Goal: Task Accomplishment & Management: Manage account settings

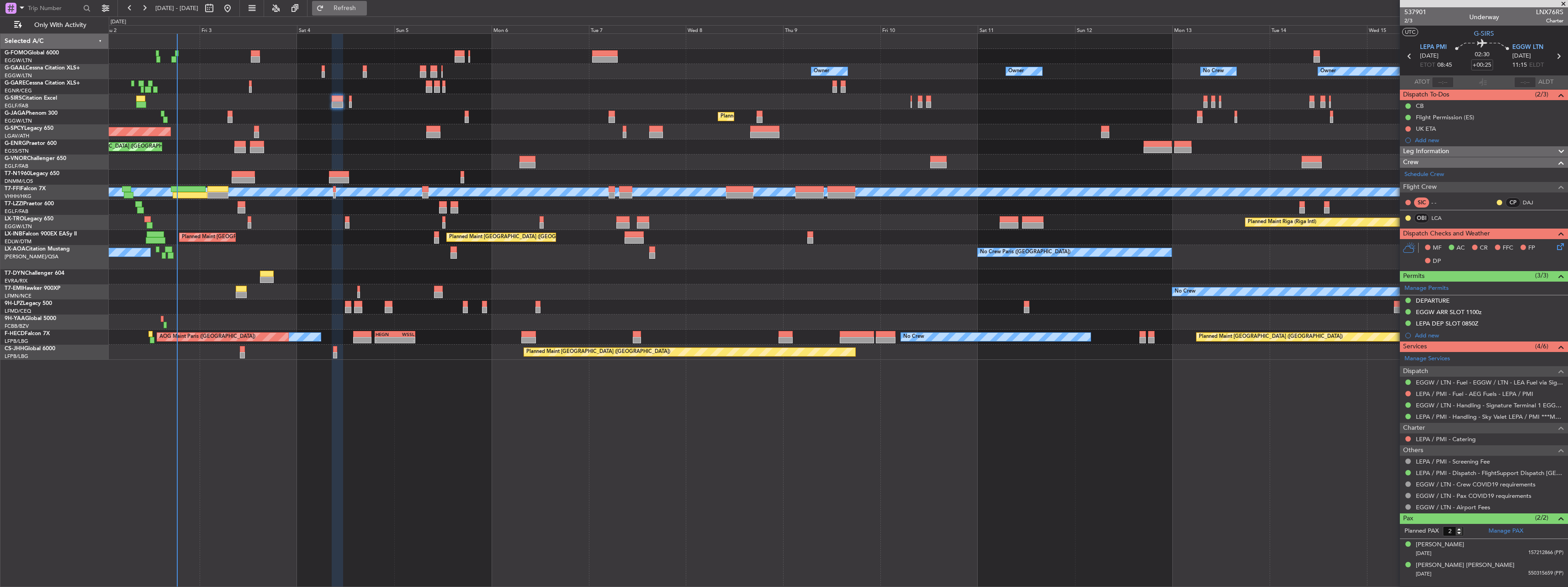
click at [363, 12] on button "Refresh" at bounding box center [340, 9] width 55 height 15
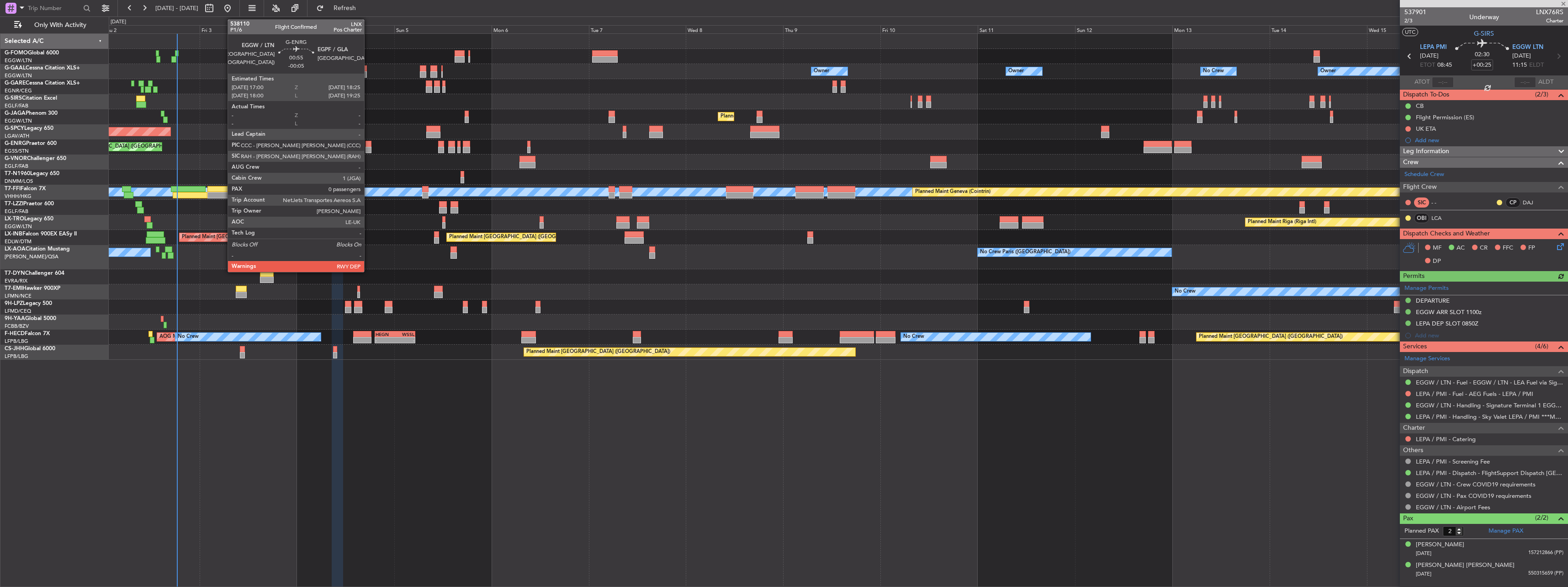
click at [368, 144] on div at bounding box center [368, 144] width 6 height 7
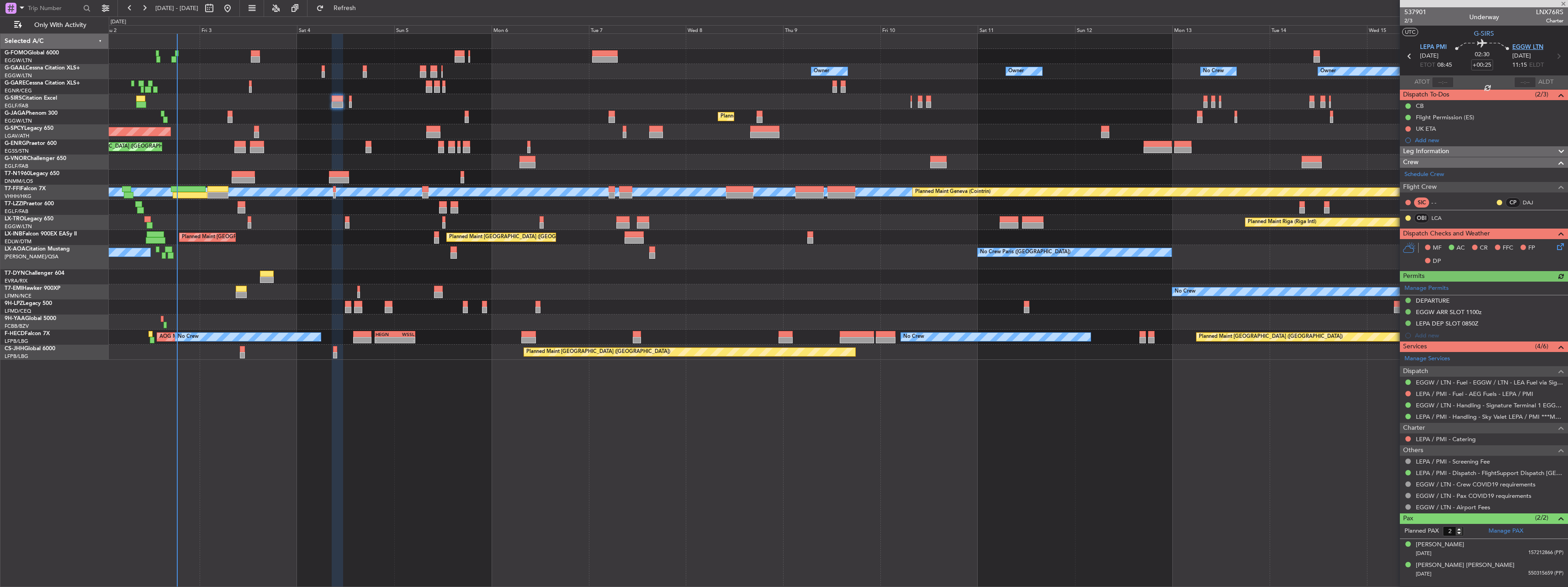
type input "-00:05"
type input "0"
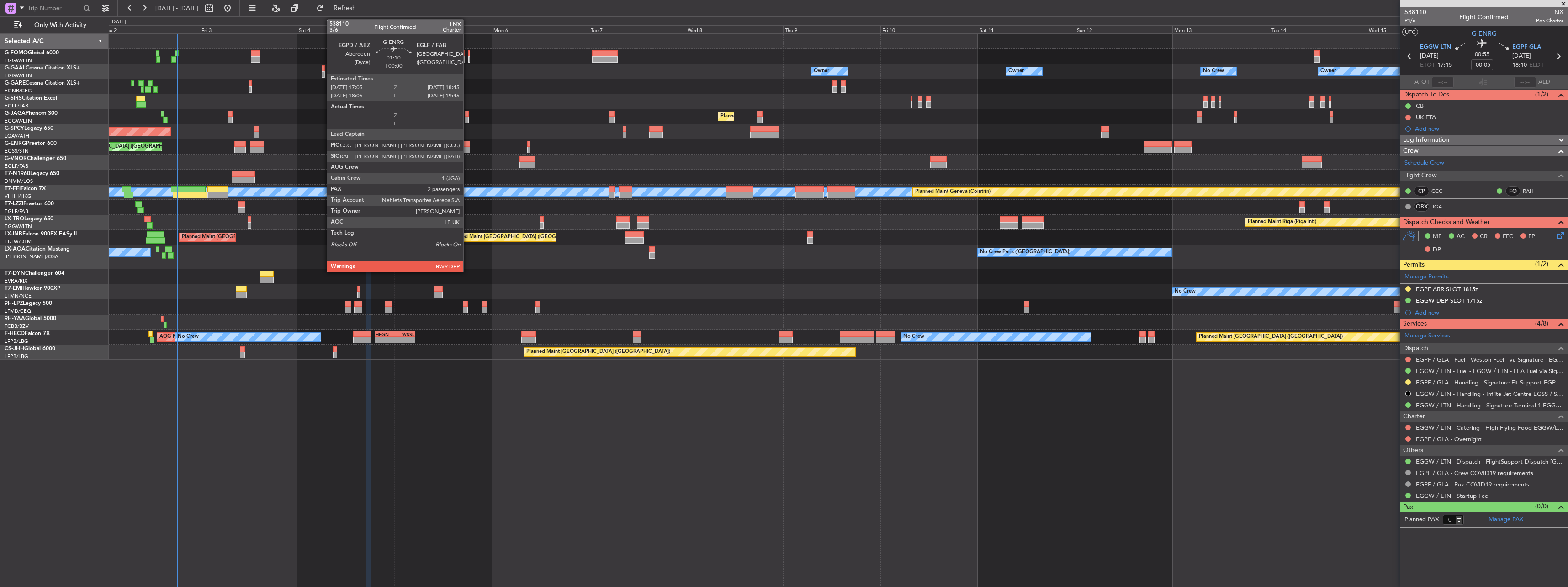
click at [467, 146] on div at bounding box center [466, 144] width 7 height 7
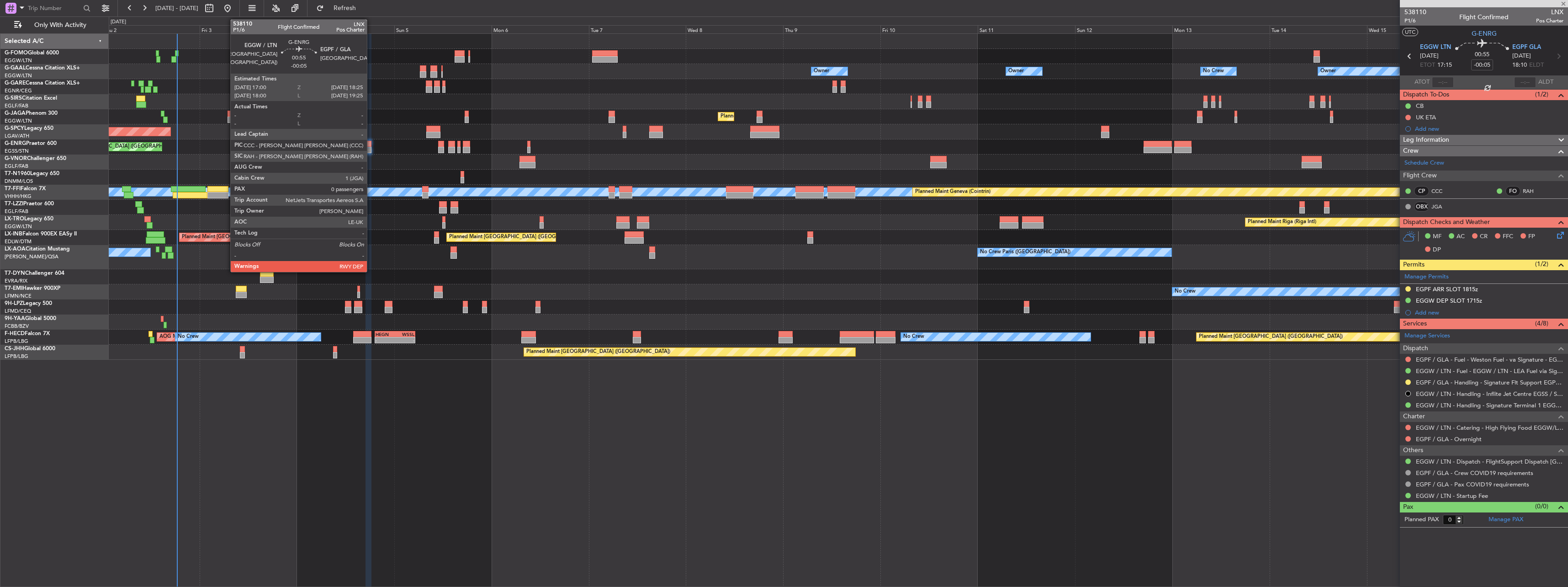
type input "2"
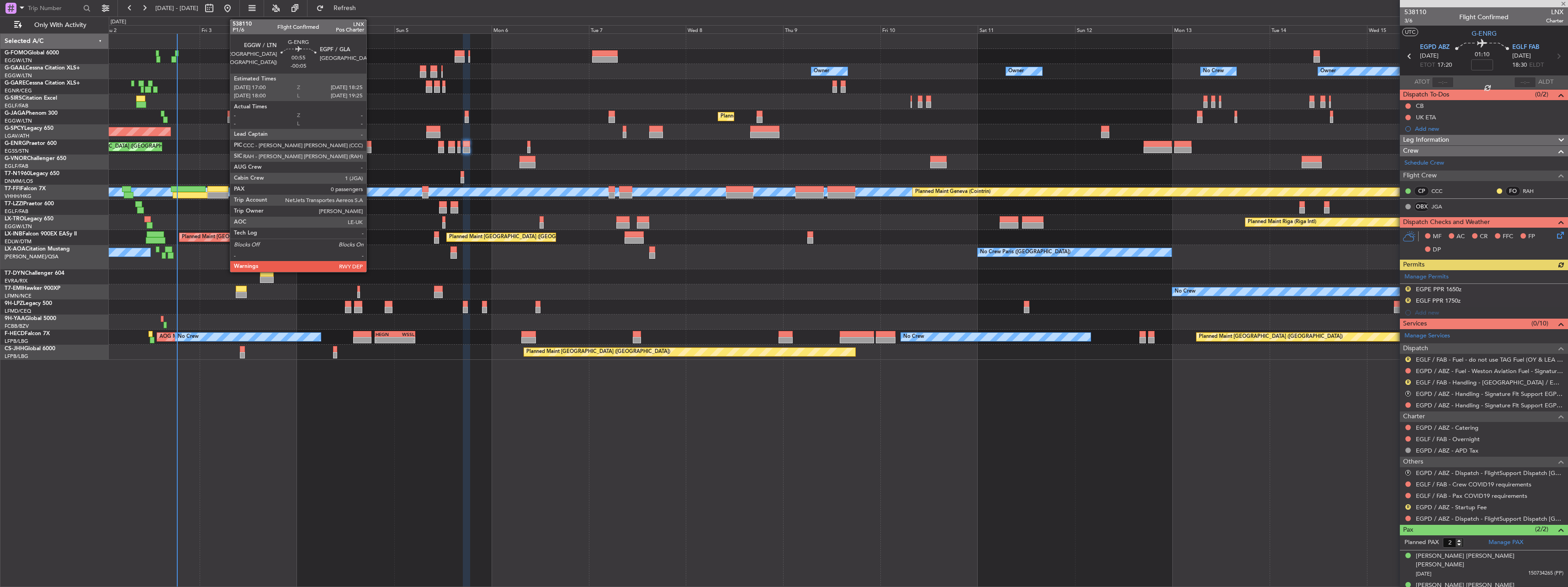
click at [371, 149] on div at bounding box center [368, 150] width 6 height 7
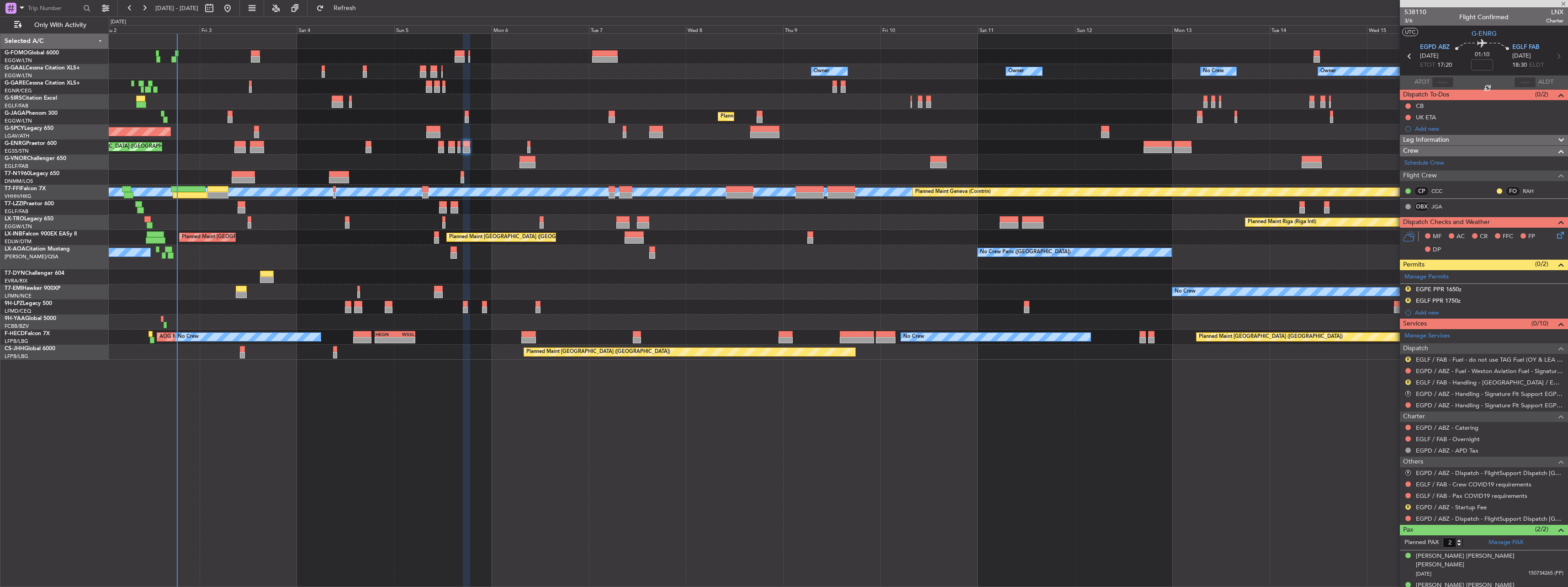
type input "-00:05"
type input "0"
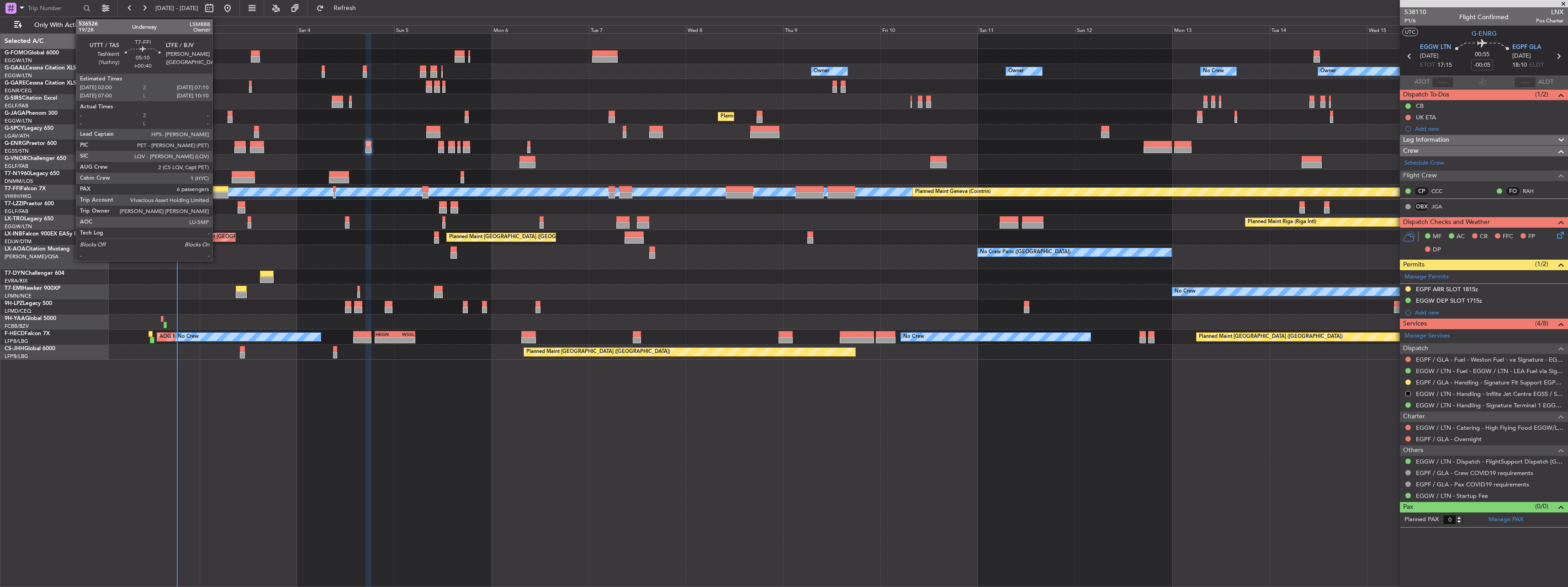
click at [217, 192] on div at bounding box center [218, 195] width 21 height 7
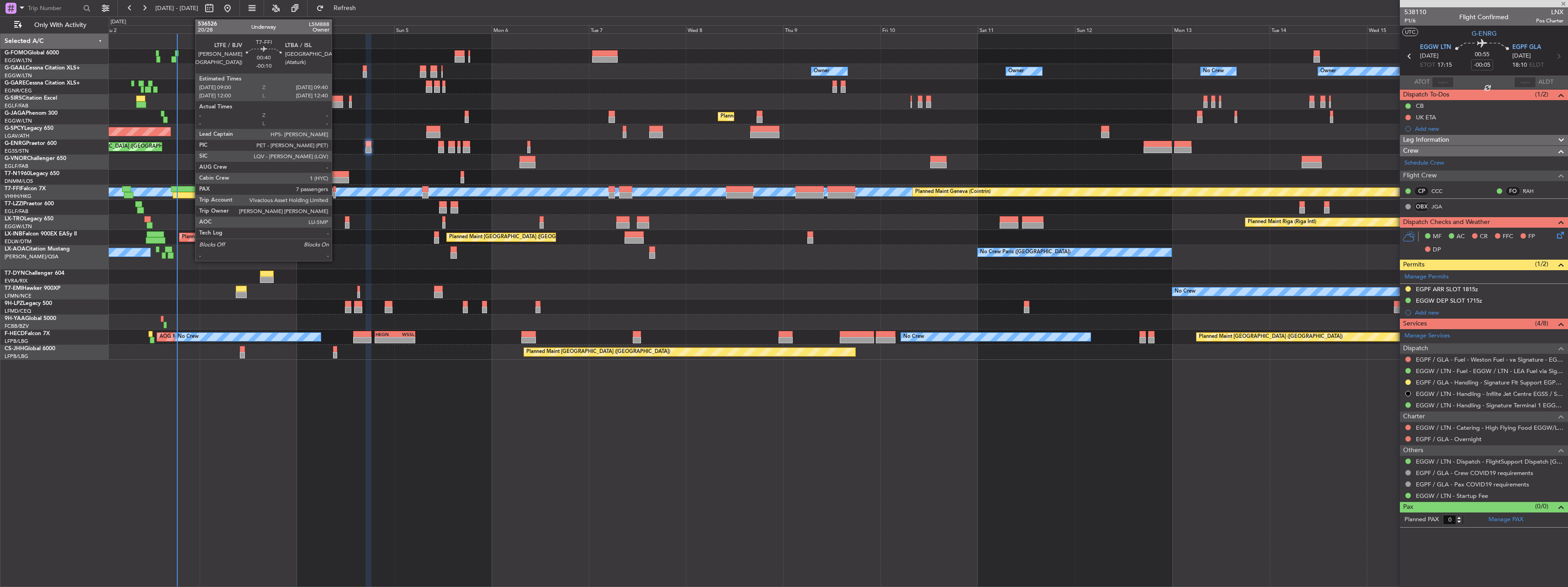
type input "+00:40"
type input "6"
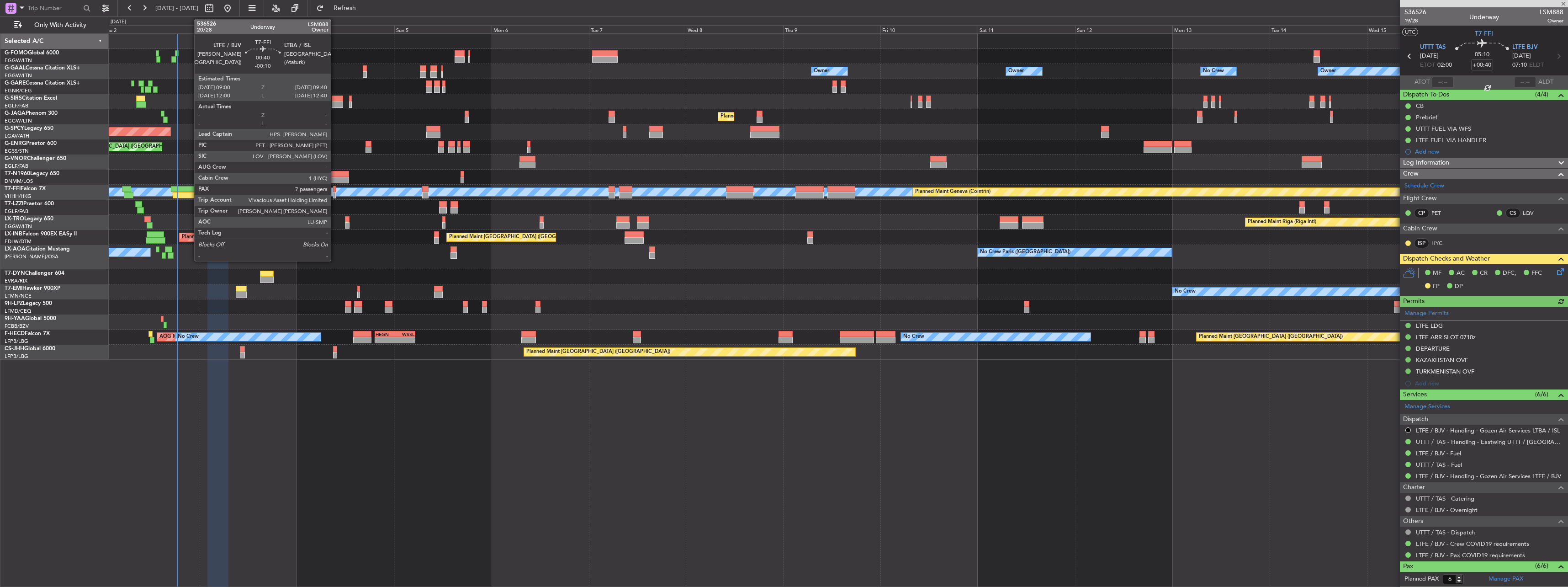
click at [335, 191] on div at bounding box center [334, 189] width 3 height 7
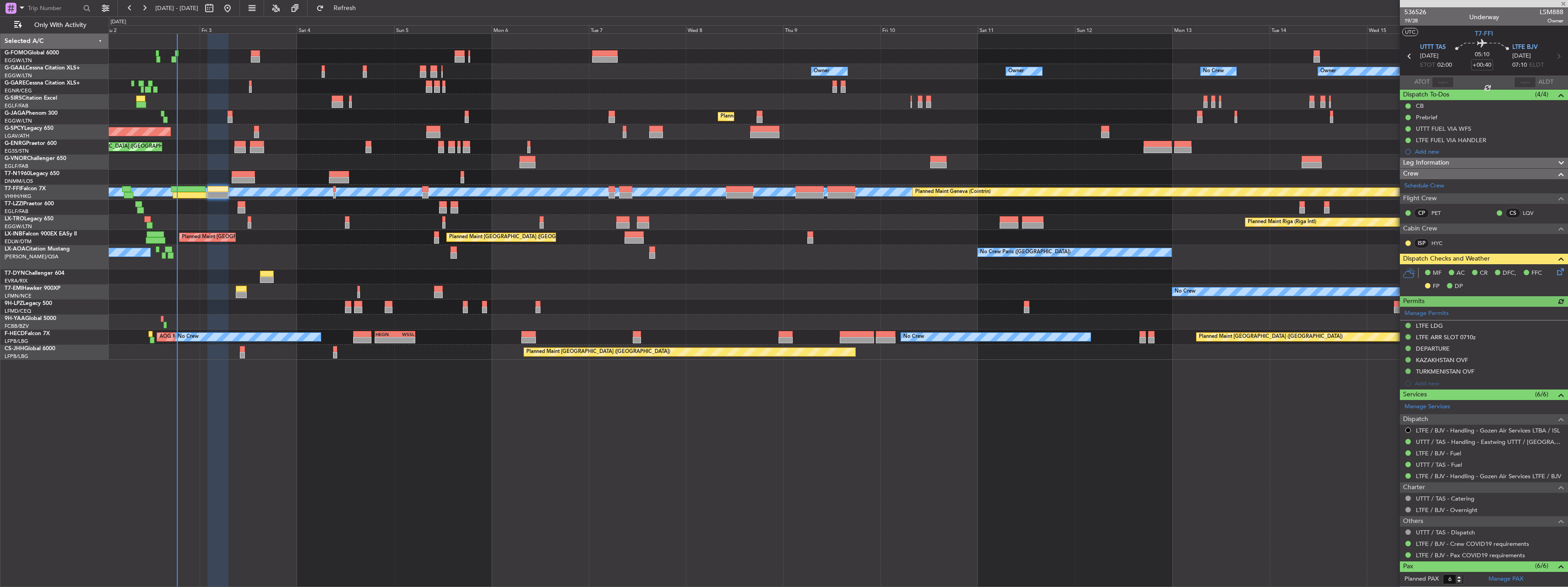
type input "-00:10"
type input "7"
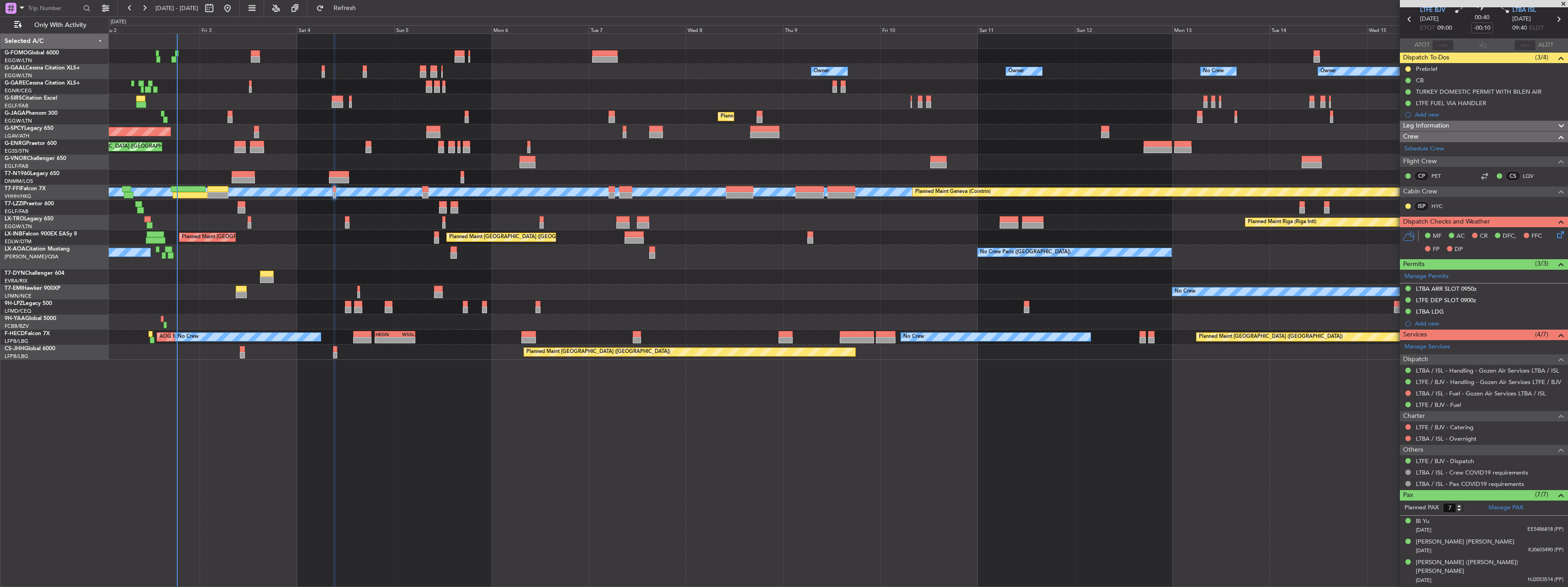
scroll to position [109, 0]
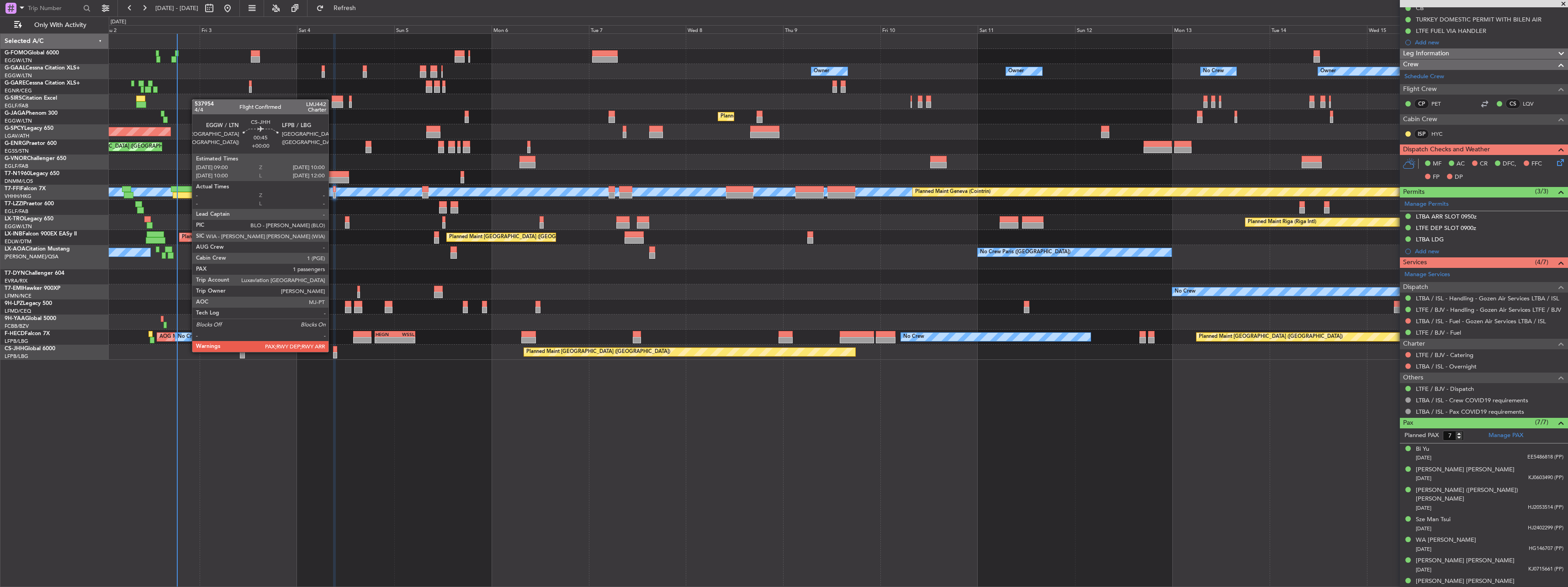
click at [333, 351] on div at bounding box center [335, 349] width 4 height 7
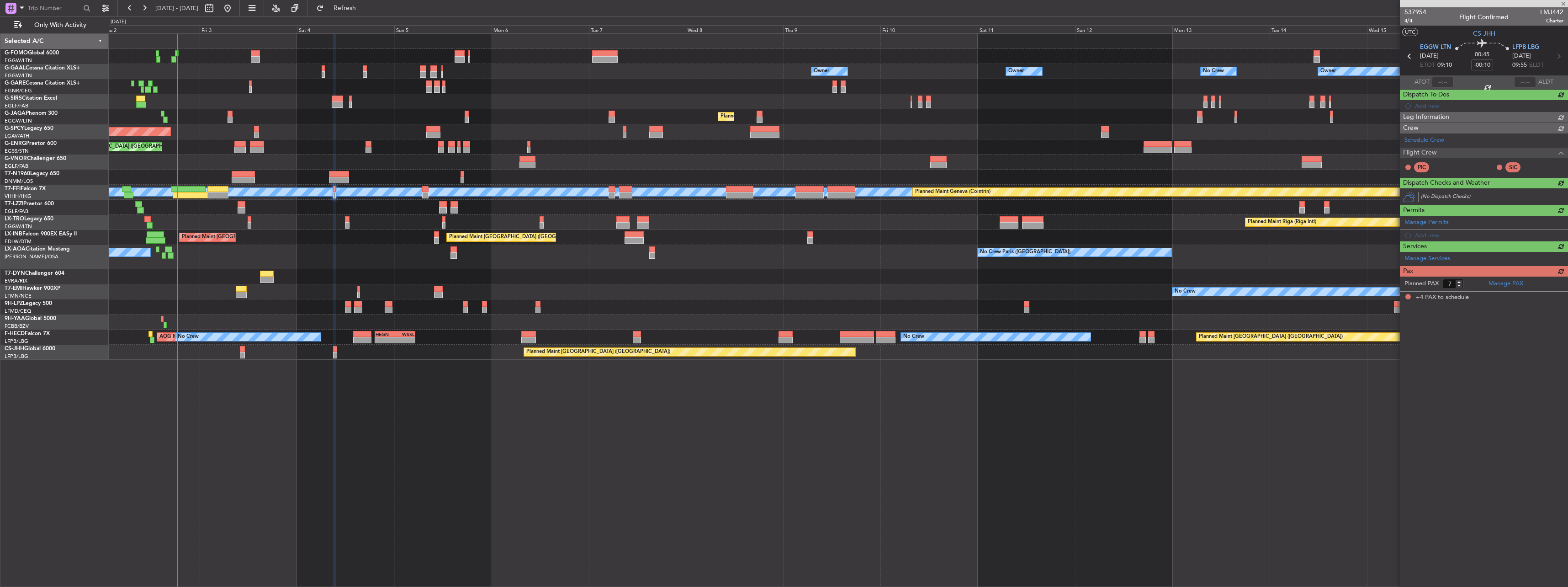
type input "4"
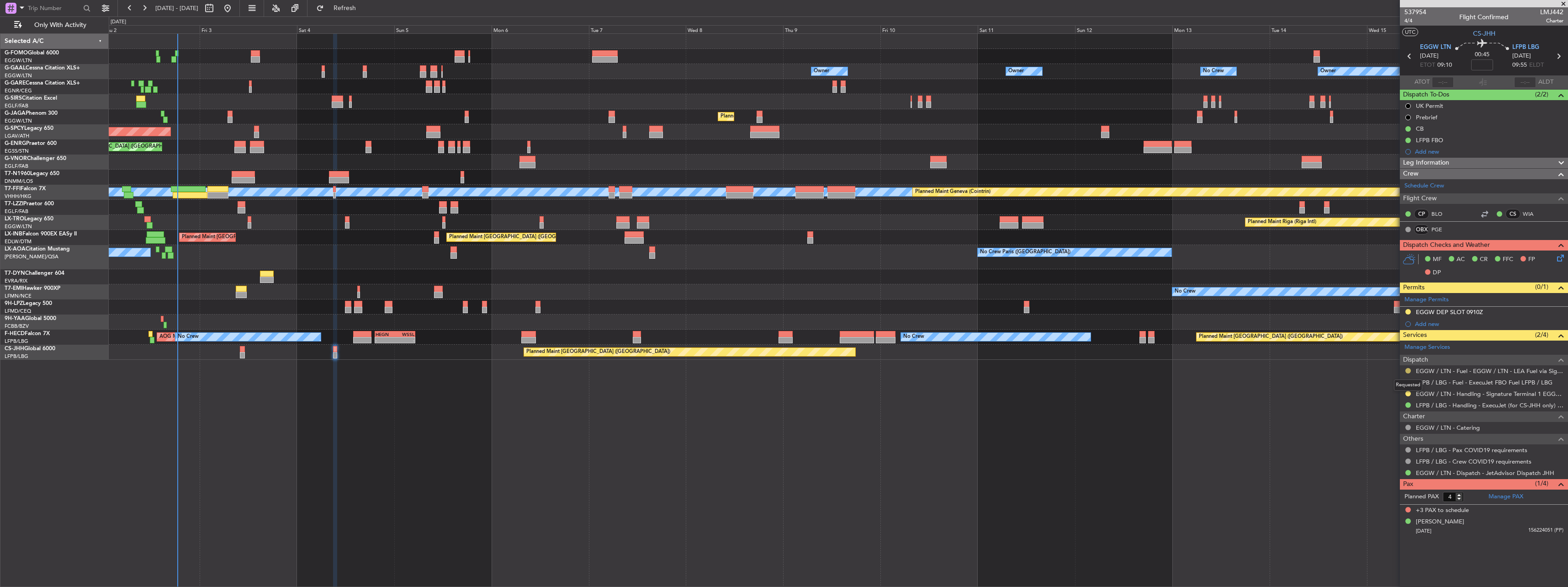
click at [1406, 368] on button at bounding box center [1408, 370] width 5 height 5
click at [1375, 479] on span "Confirmed" at bounding box center [1382, 479] width 29 height 9
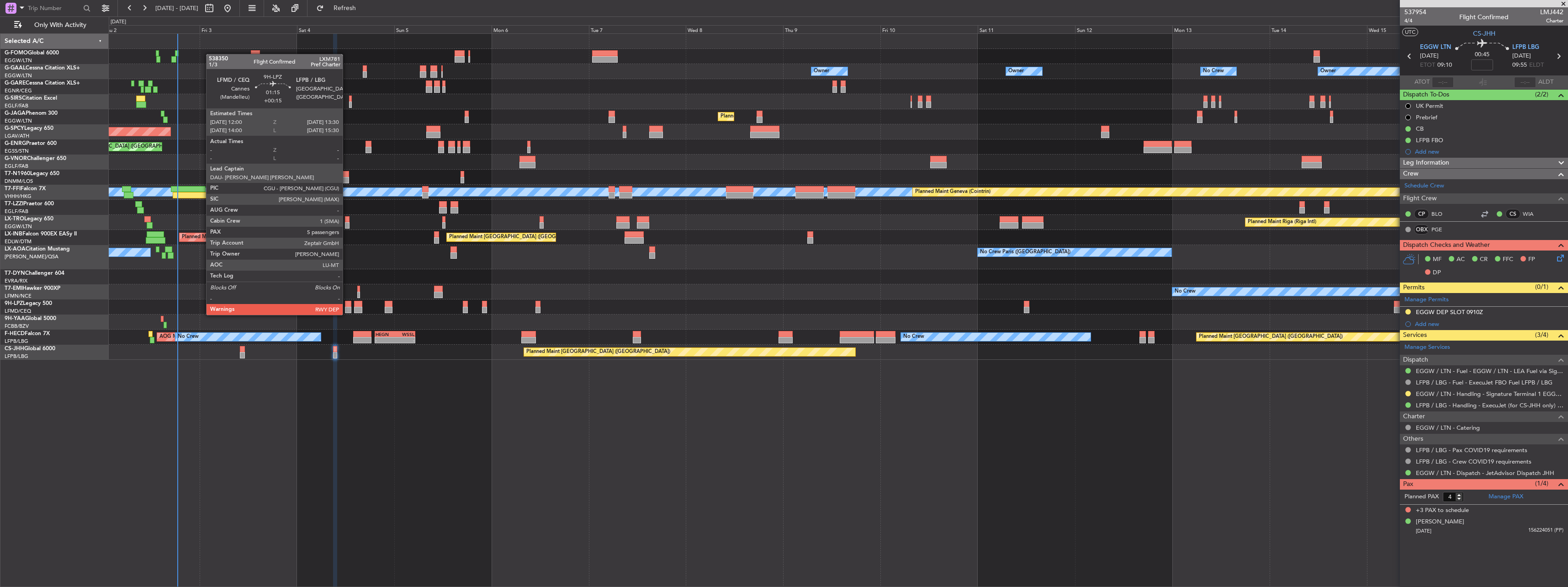
click at [347, 306] on div at bounding box center [348, 304] width 7 height 7
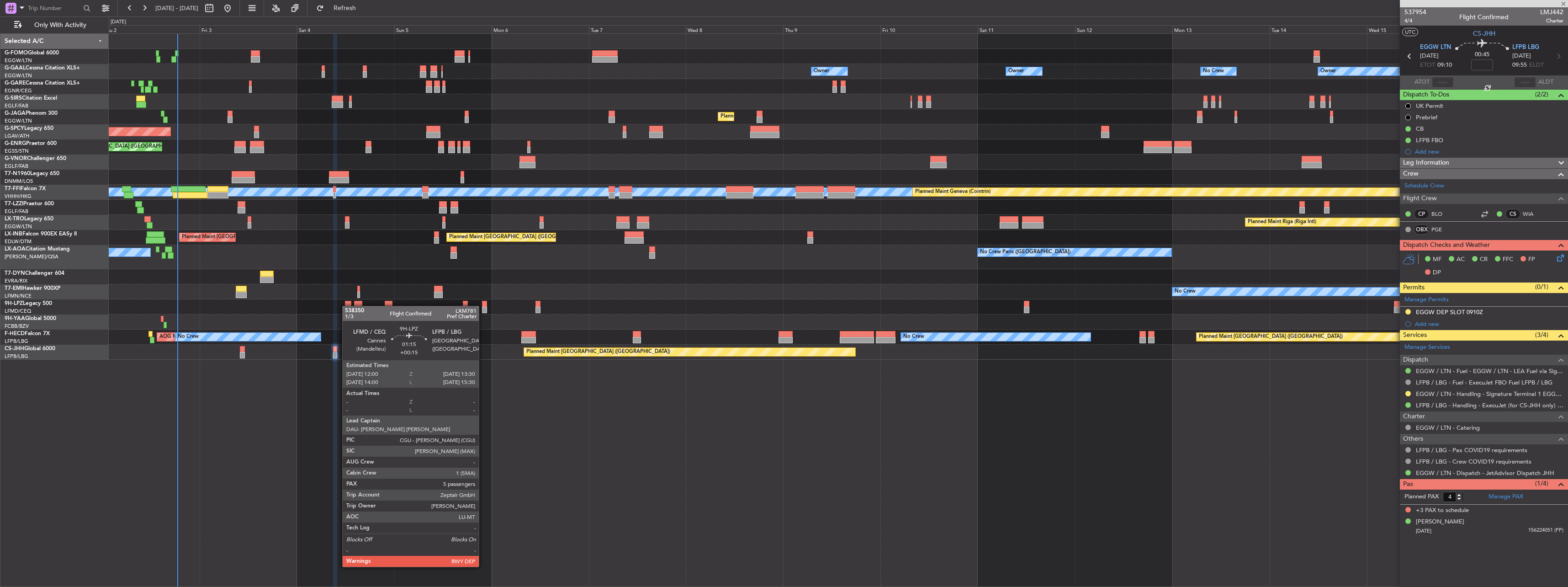
type input "+00:15"
type input "5"
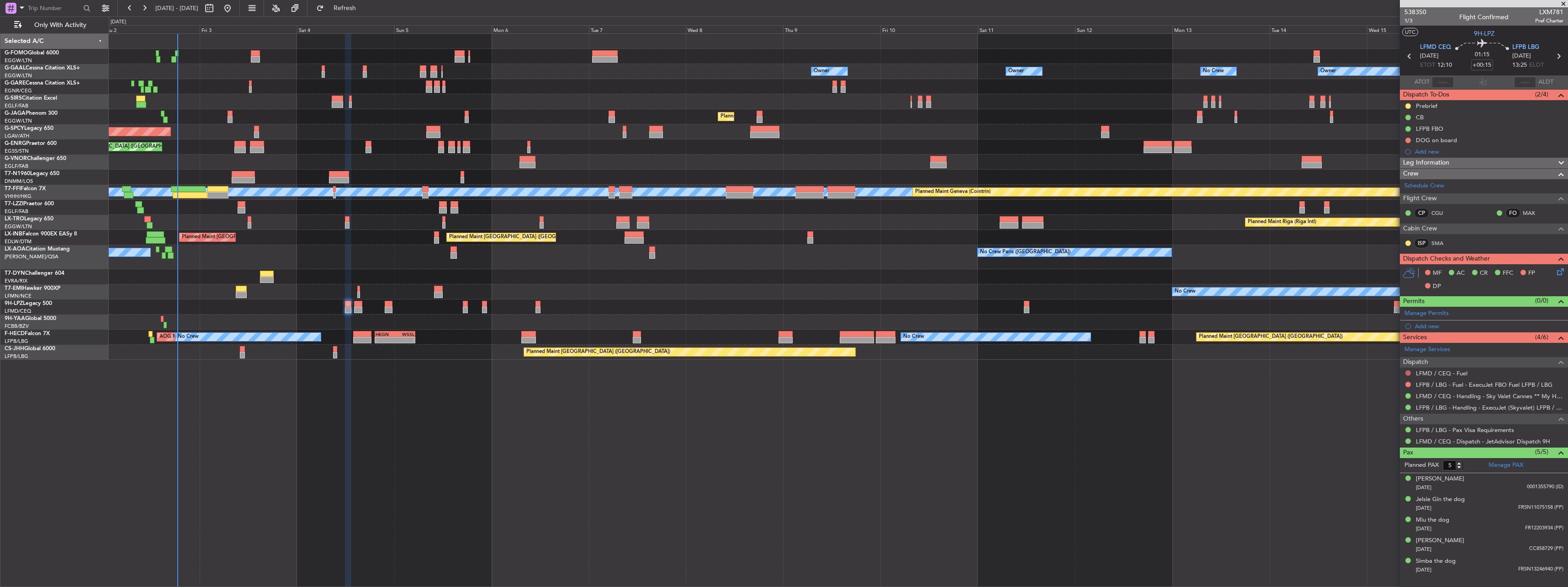
click at [1408, 373] on button at bounding box center [1408, 373] width 5 height 5
click at [1392, 384] on span "Not Required" at bounding box center [1386, 385] width 37 height 9
click at [1406, 385] on button at bounding box center [1408, 384] width 5 height 5
click at [1391, 395] on span "Not Required" at bounding box center [1386, 397] width 37 height 9
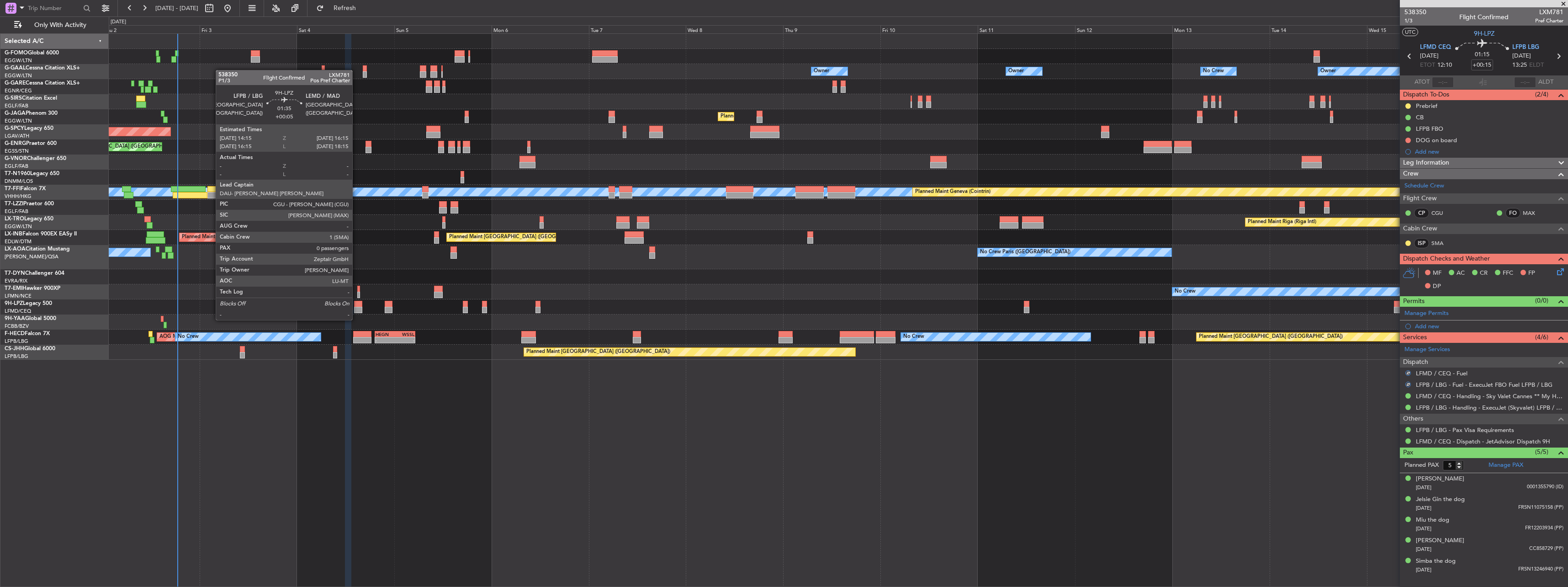
click at [356, 311] on div at bounding box center [359, 310] width 9 height 7
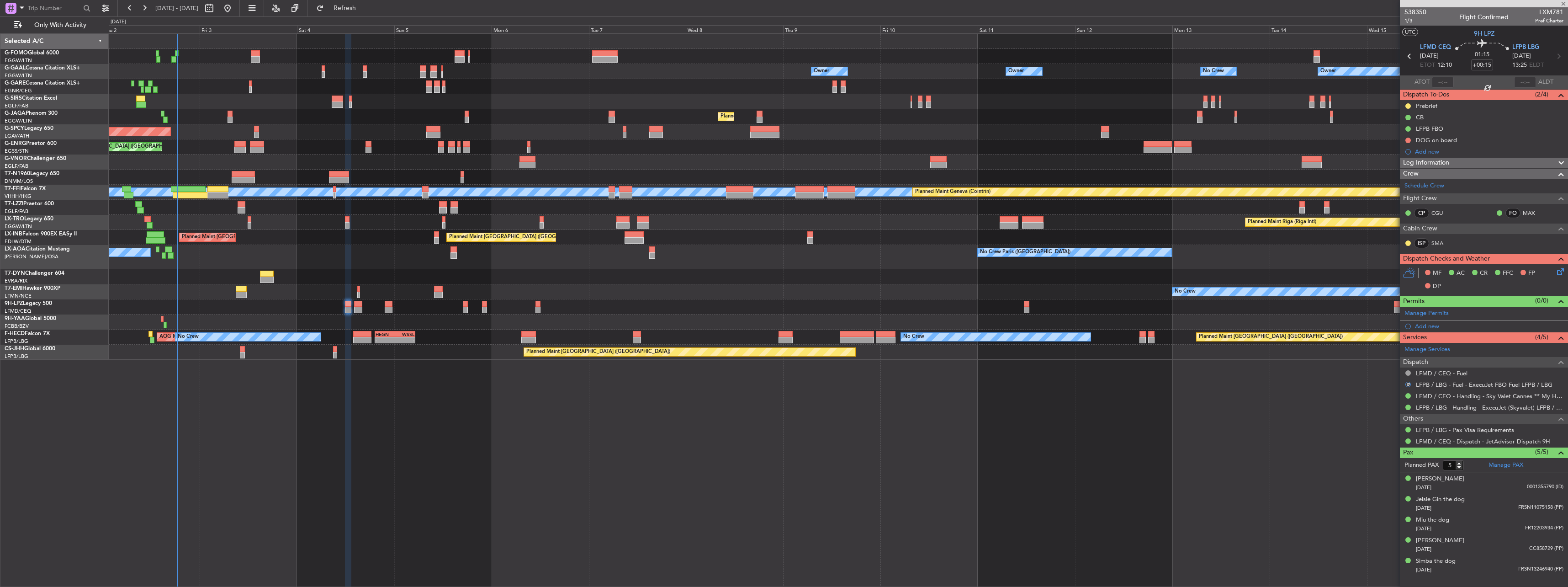
type input "+00:05"
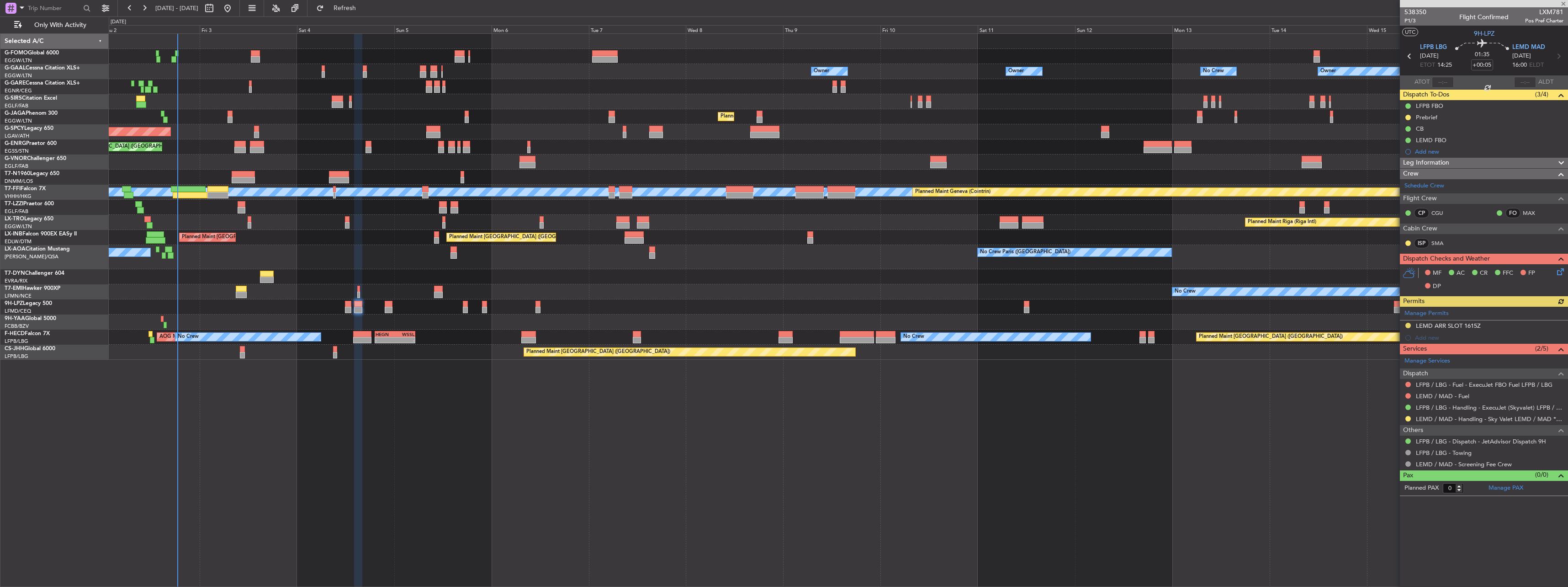
click at [1407, 381] on div at bounding box center [1408, 384] width 7 height 7
click at [1408, 382] on button at bounding box center [1408, 384] width 5 height 5
click at [1393, 395] on span "Not Required" at bounding box center [1386, 397] width 37 height 9
click at [1409, 395] on button at bounding box center [1408, 396] width 5 height 5
click at [1377, 407] on span "Not Required" at bounding box center [1386, 409] width 37 height 9
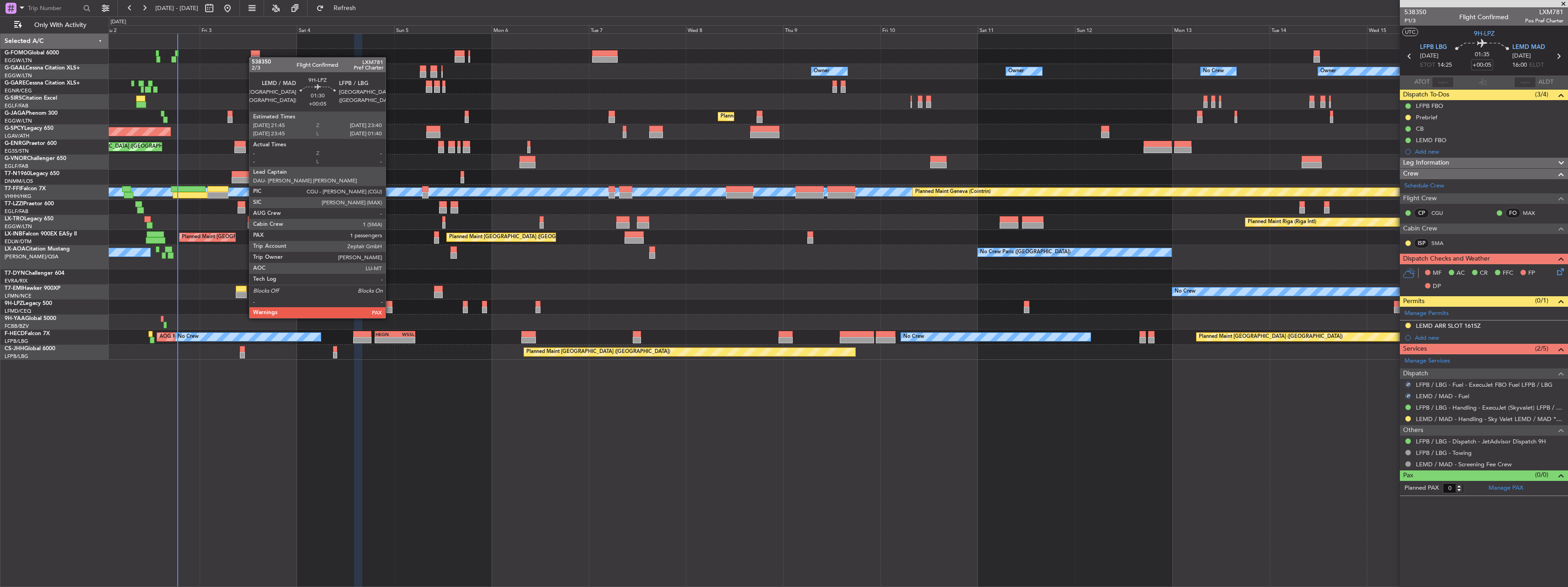
click at [390, 309] on div at bounding box center [389, 310] width 9 height 7
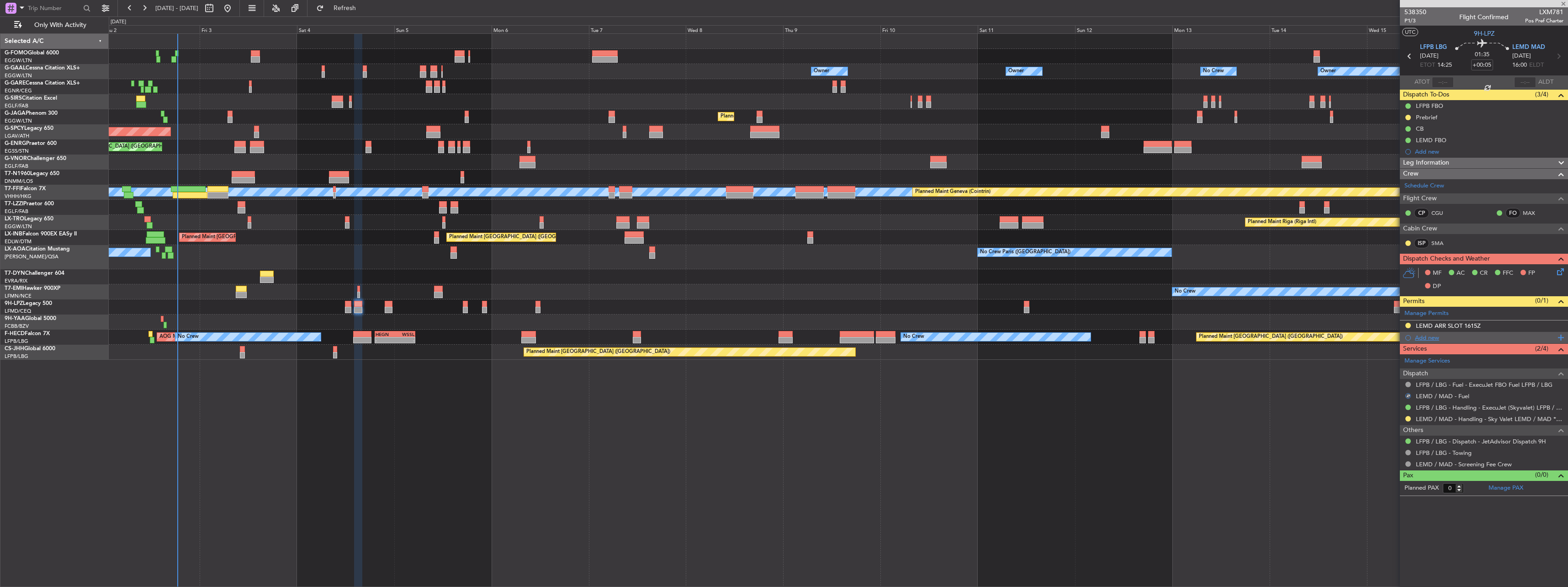
type input "1"
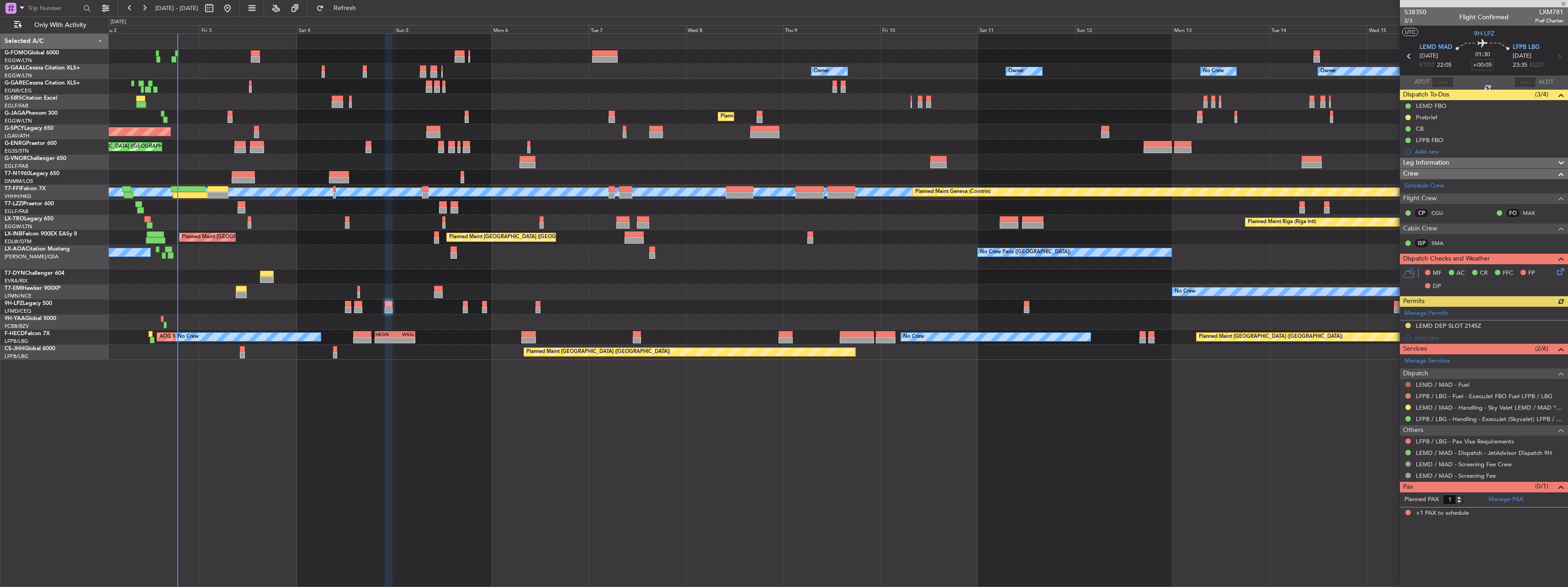
click at [1408, 382] on button at bounding box center [1408, 384] width 5 height 5
click at [1395, 391] on li "Not Required" at bounding box center [1407, 397] width 105 height 14
click at [1408, 391] on div "LFPB / LBG - Fuel - ExecuJet FBO Fuel LFPB / LBG" at bounding box center [1484, 396] width 168 height 12
click at [1410, 392] on div at bounding box center [1408, 396] width 7 height 7
click at [1410, 393] on button at bounding box center [1408, 396] width 5 height 5
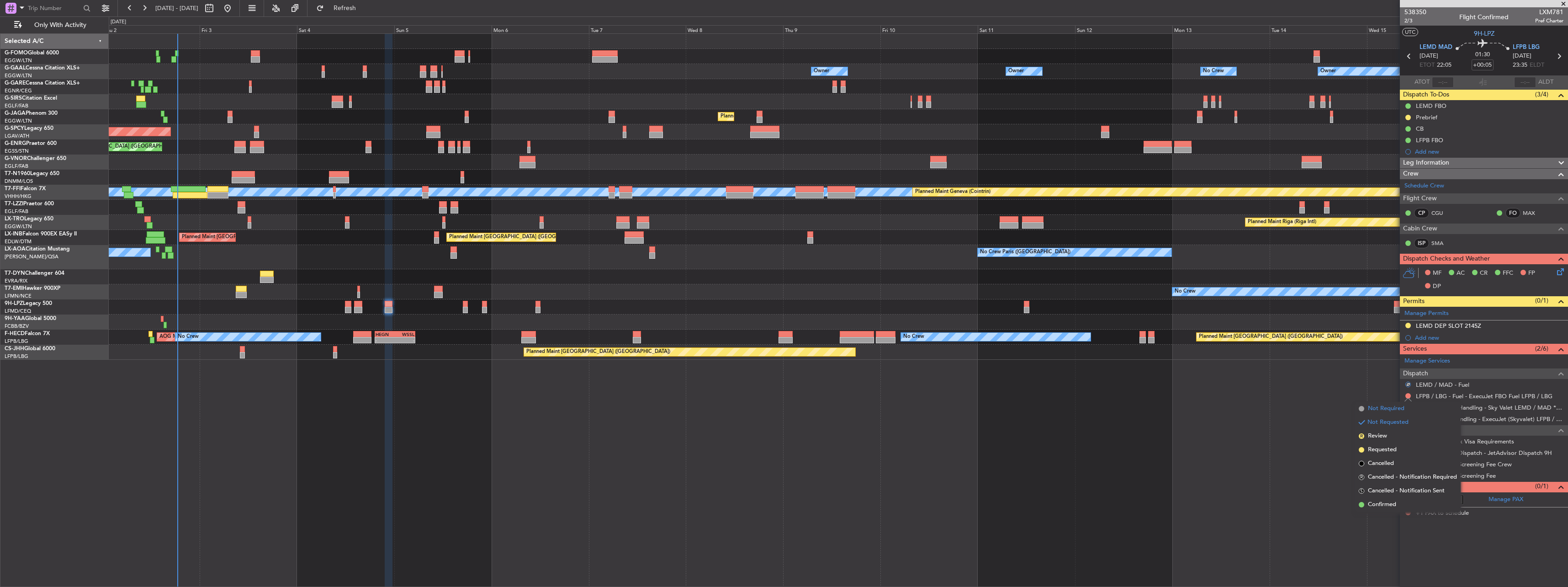
click at [1391, 407] on span "Not Required" at bounding box center [1386, 409] width 37 height 9
click at [361, 342] on div at bounding box center [362, 340] width 18 height 7
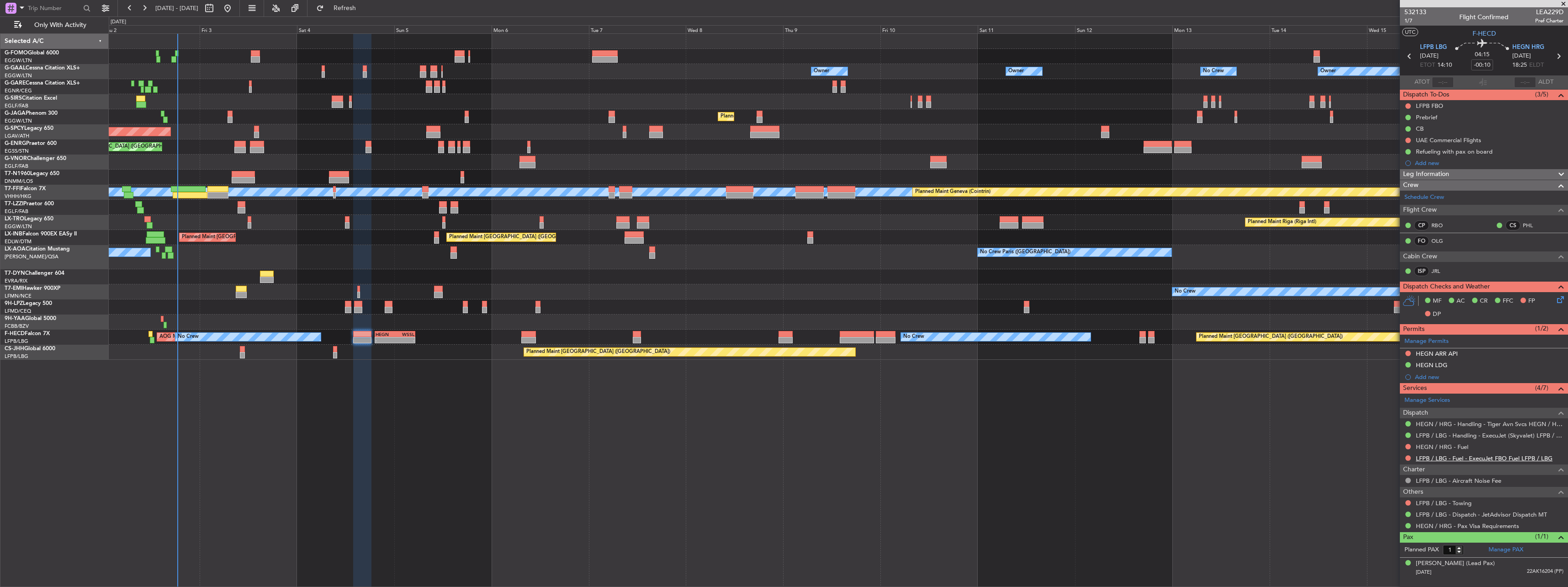
click at [1460, 457] on link "LFPB / LBG - Fuel - ExecuJet FBO Fuel LFPB / LBG" at bounding box center [1484, 458] width 136 height 8
click at [1429, 448] on link "HEGN / HRG - Fuel" at bounding box center [1442, 446] width 52 height 8
click at [1448, 422] on link "HEGN / HRG - Handling - Tiger Avn Svcs HEGN / HRG" at bounding box center [1489, 424] width 147 height 8
click at [1409, 445] on button at bounding box center [1408, 446] width 5 height 5
click at [1388, 502] on span "Requested" at bounding box center [1382, 500] width 29 height 9
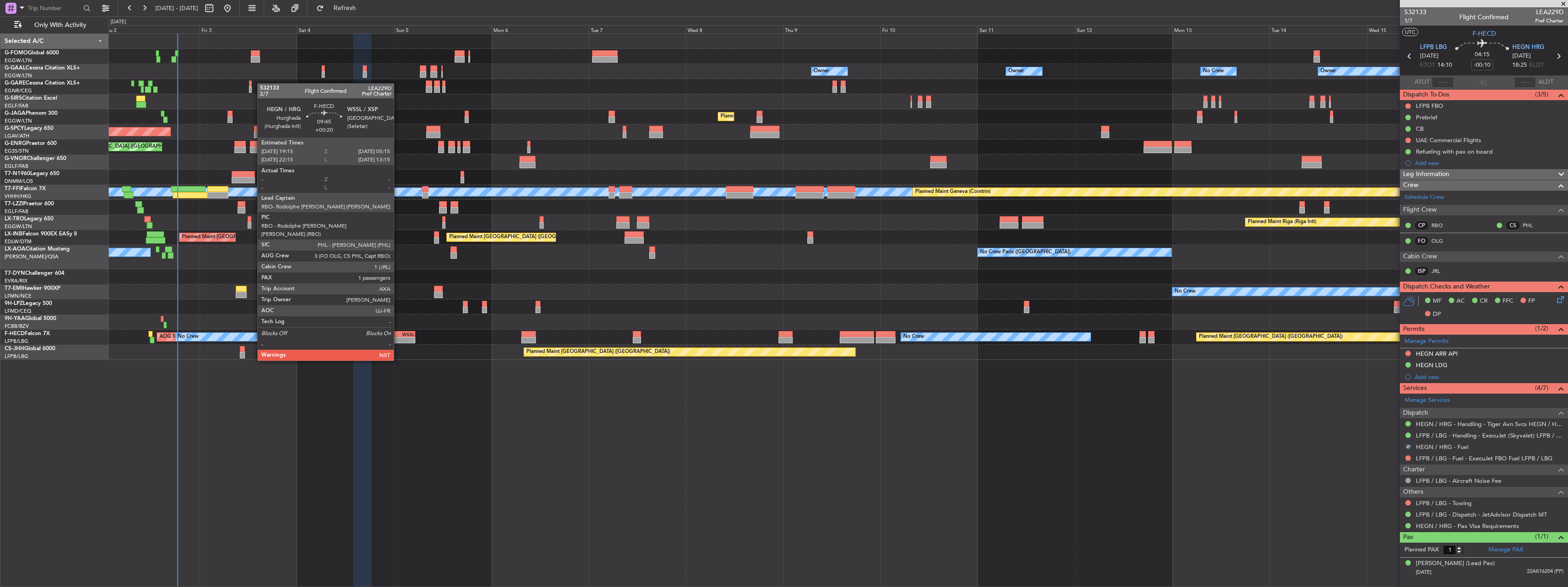
click at [398, 335] on div "WSSL" at bounding box center [405, 334] width 19 height 5
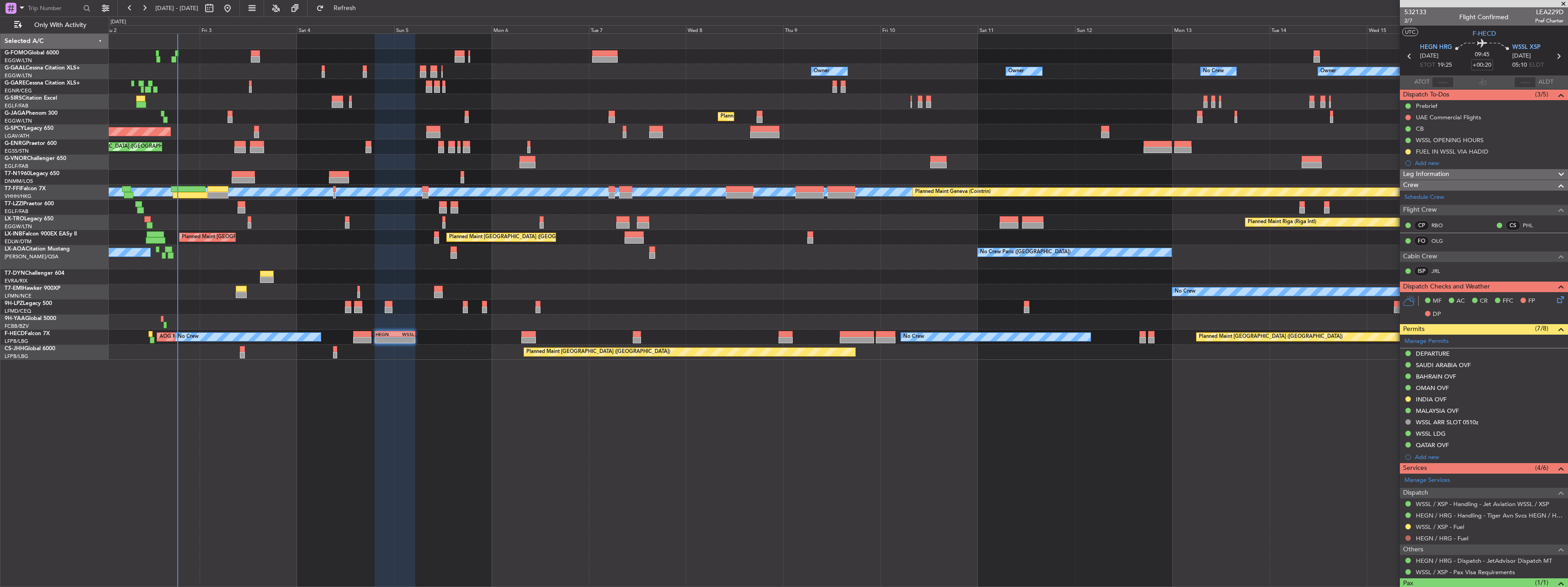
click at [1410, 538] on button at bounding box center [1408, 538] width 5 height 5
click at [1385, 474] on span "Requested" at bounding box center [1382, 469] width 29 height 9
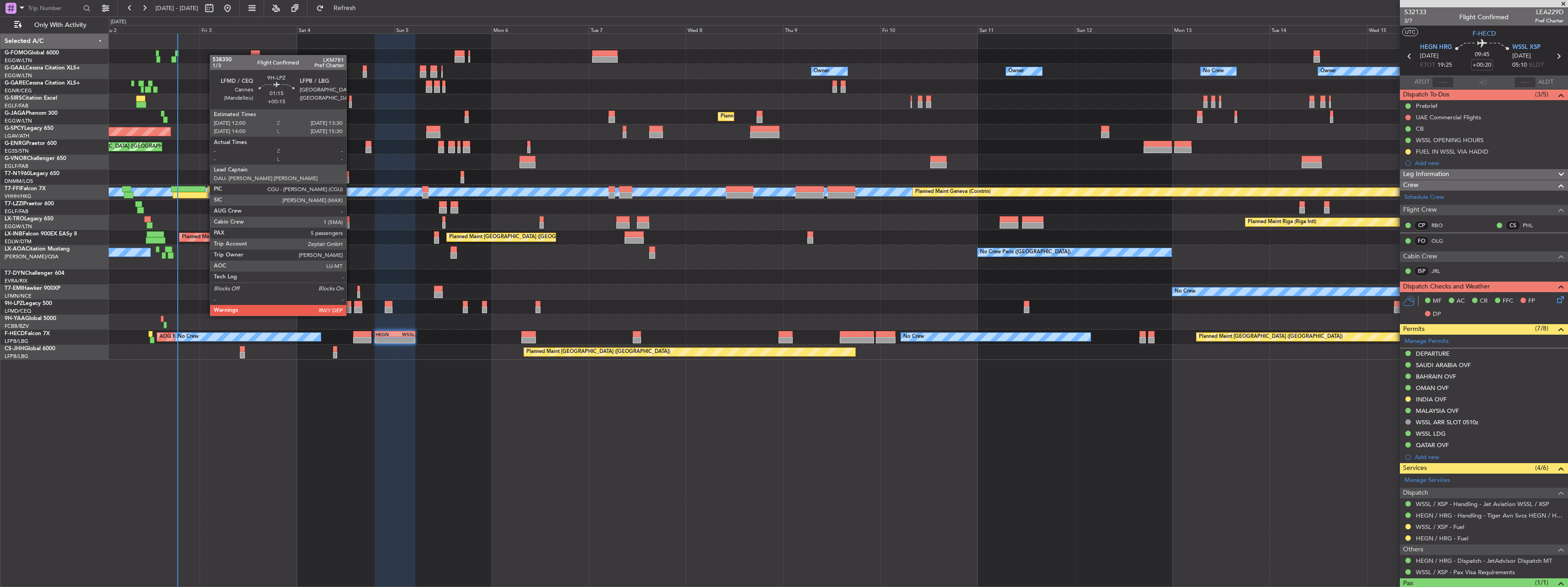
click at [351, 307] on div at bounding box center [348, 310] width 7 height 7
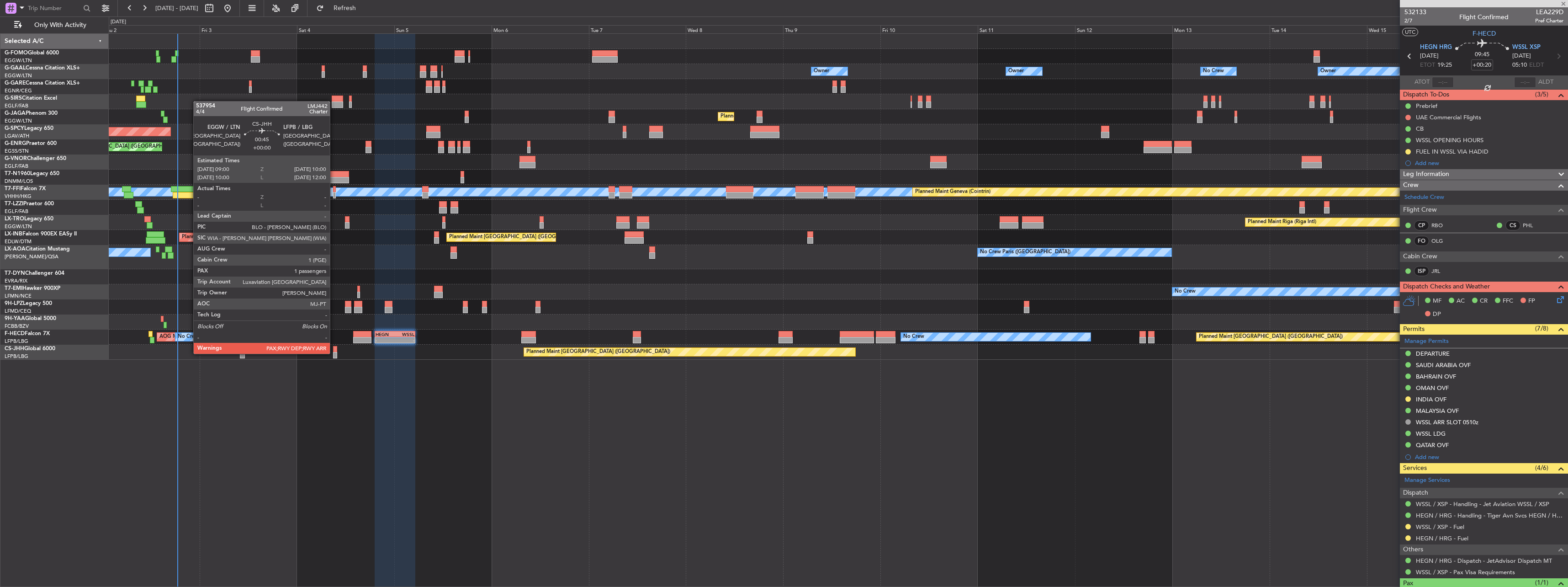
type input "+00:15"
type input "5"
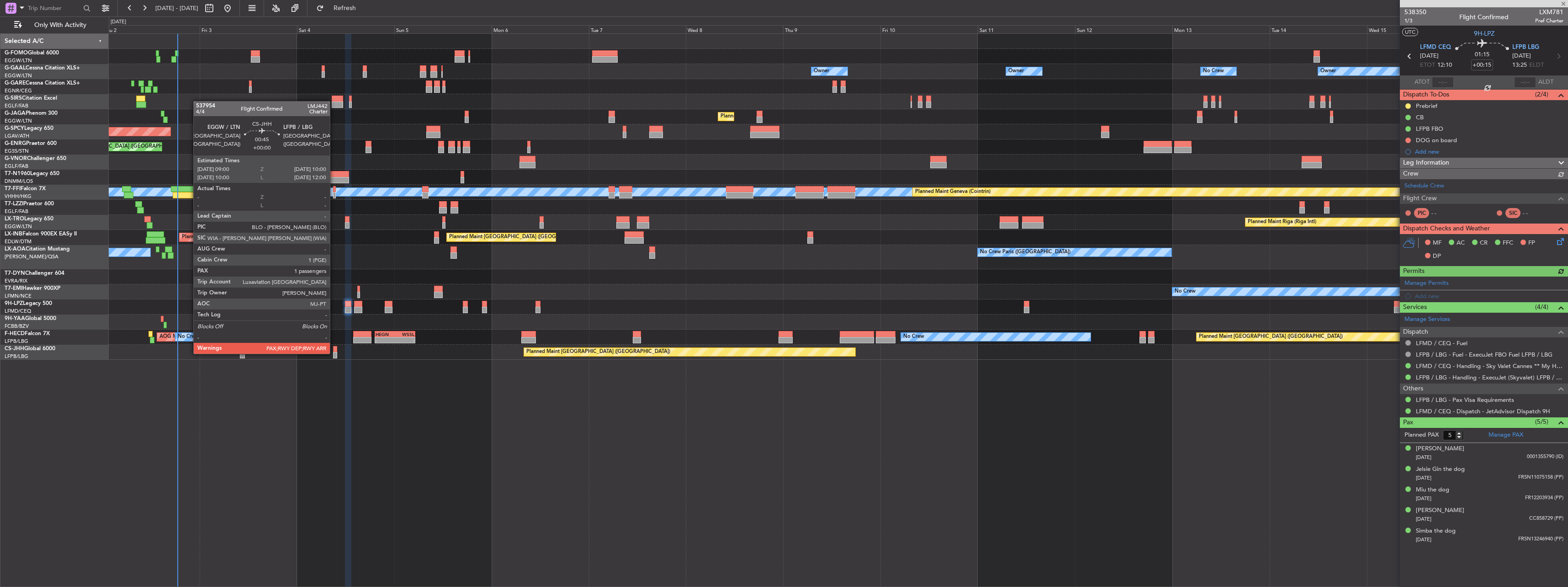
click at [334, 353] on div at bounding box center [335, 355] width 4 height 7
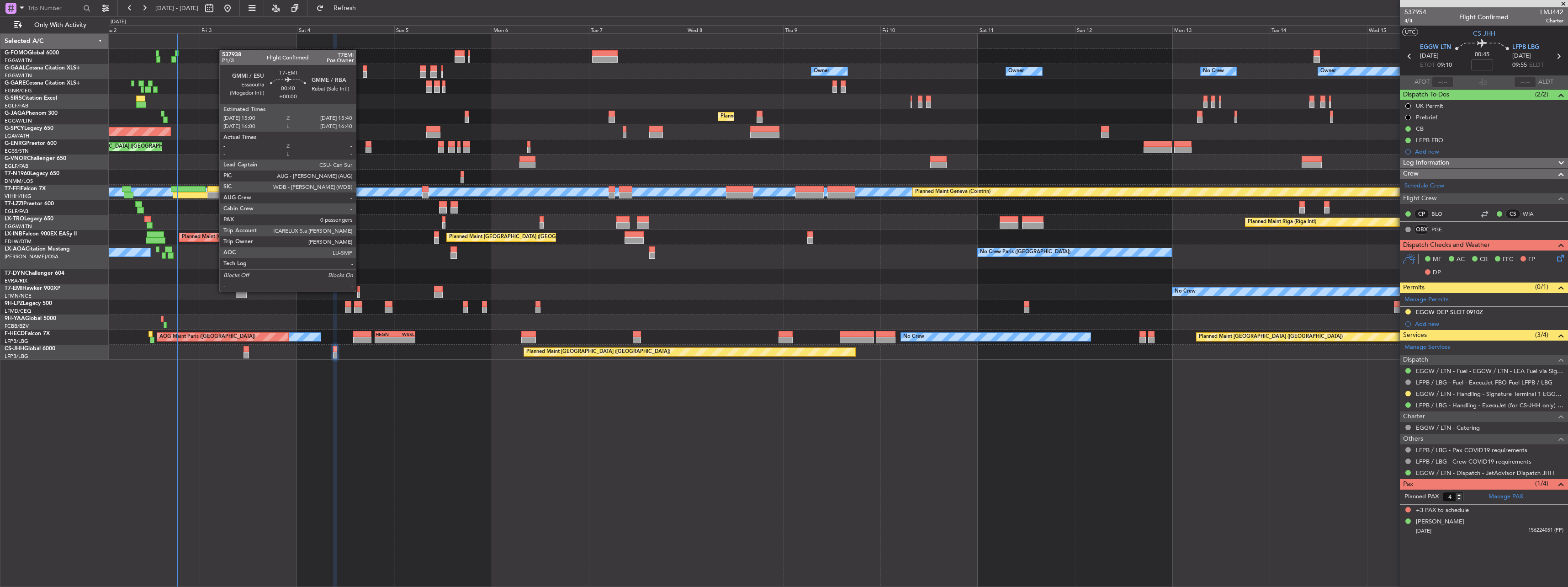
click at [360, 290] on div at bounding box center [359, 289] width 3 height 7
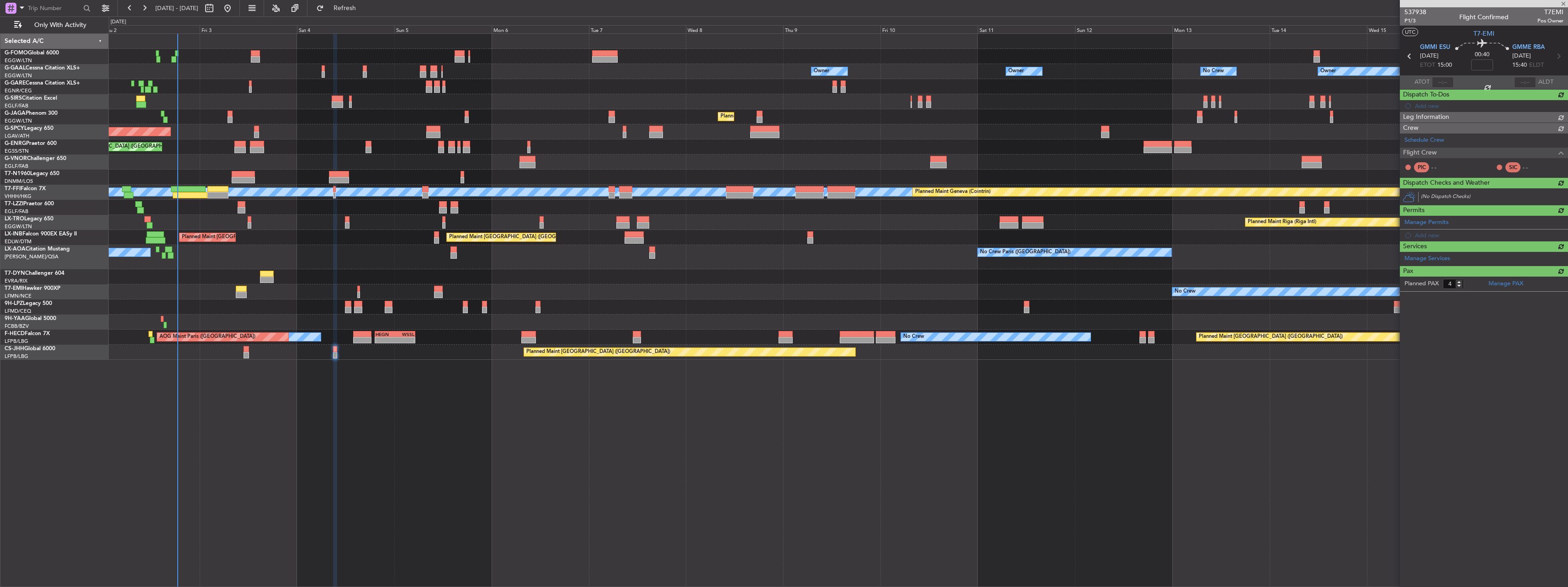
type input "0"
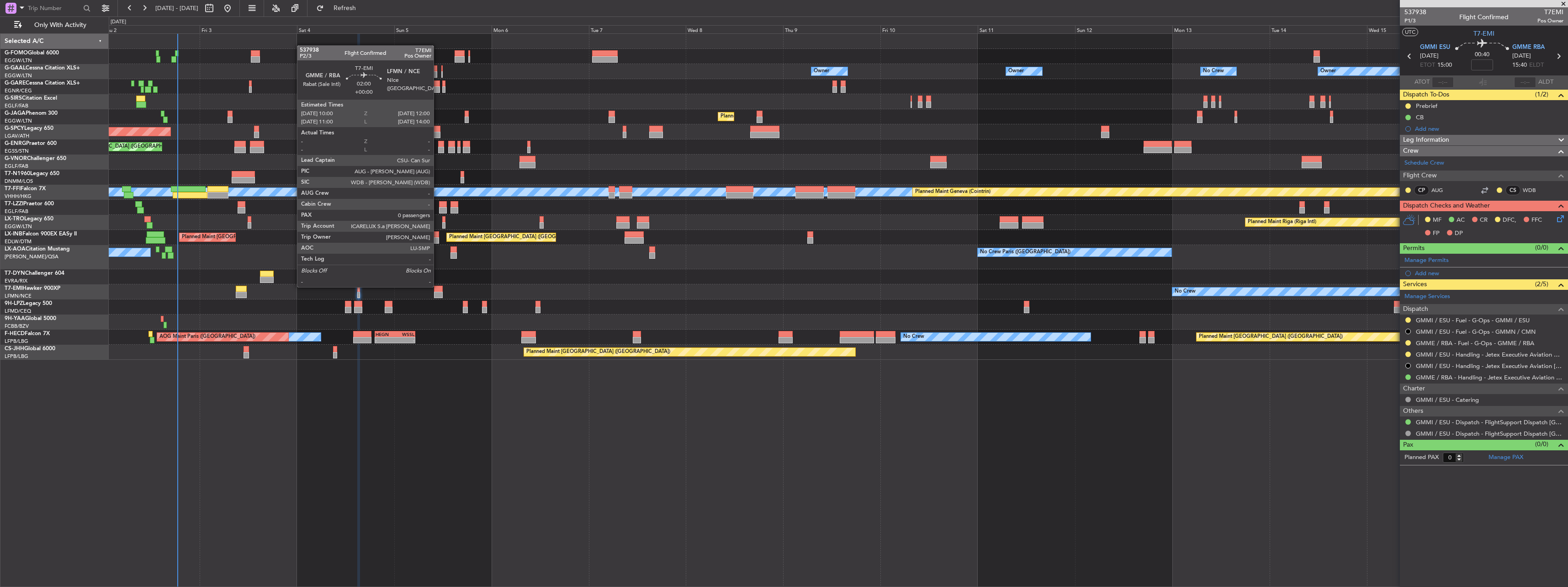
click at [439, 289] on div at bounding box center [438, 289] width 9 height 7
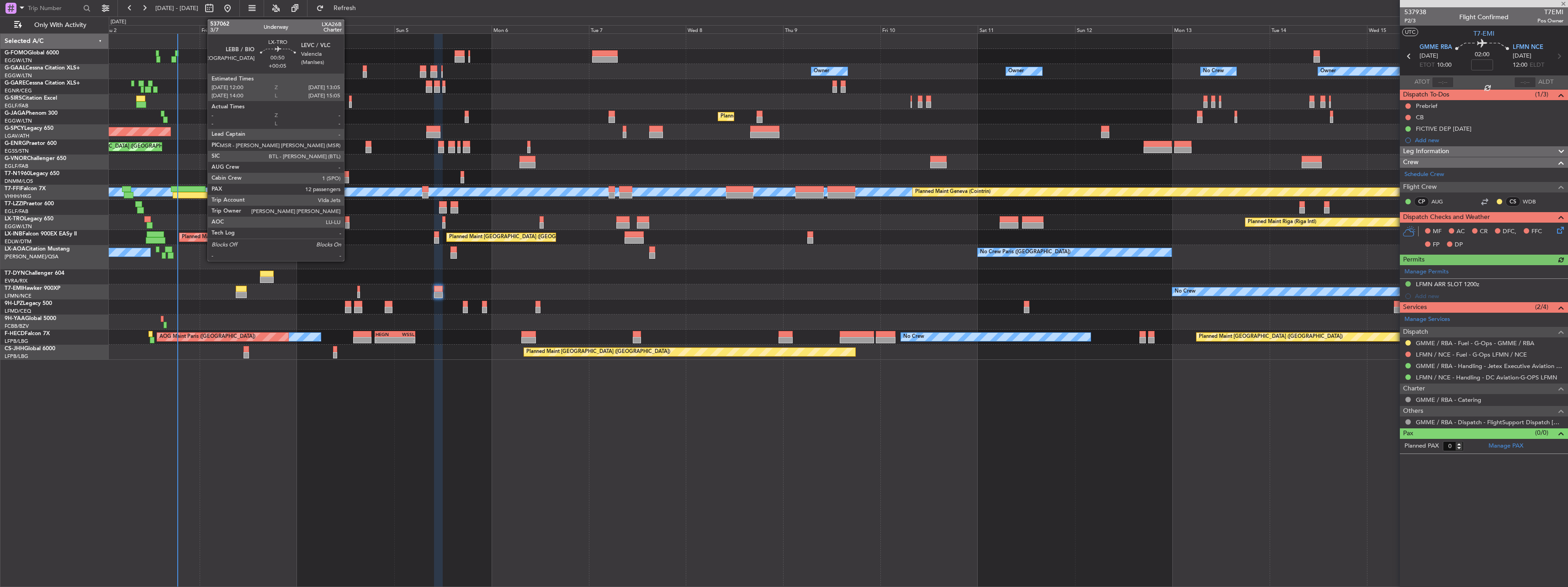
click at [348, 223] on div at bounding box center [348, 225] width 5 height 7
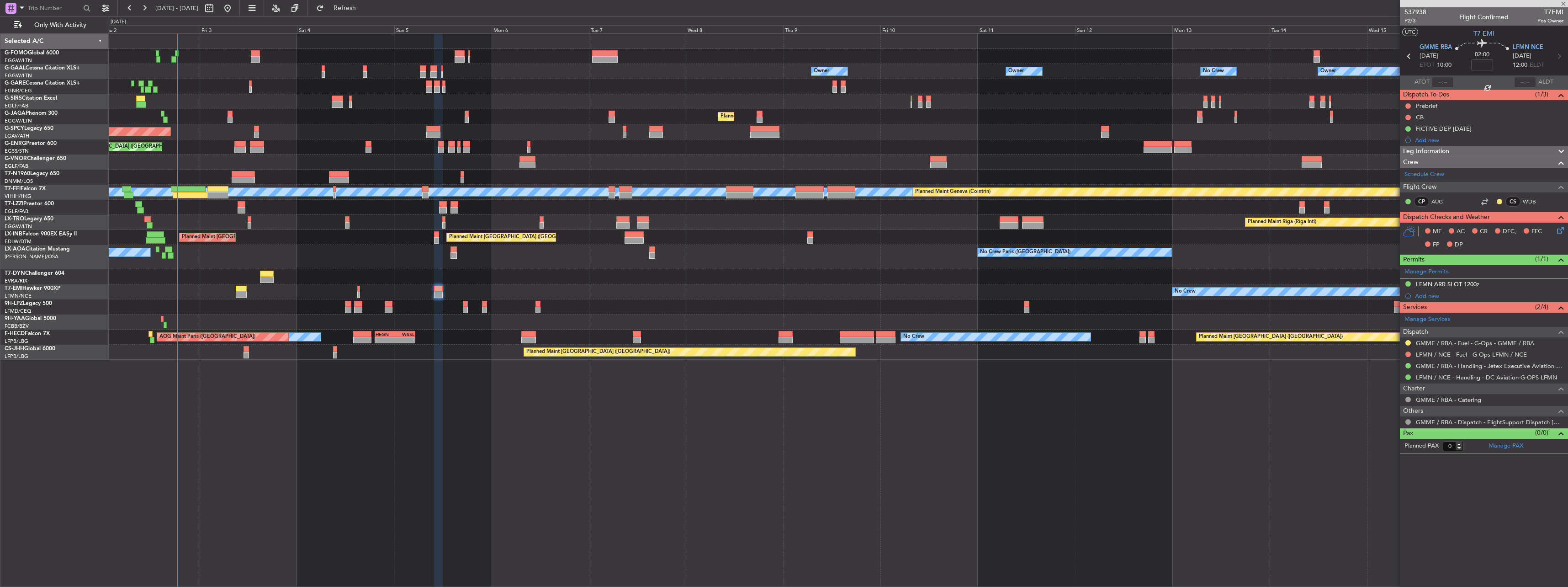
type input "+00:05"
type input "12"
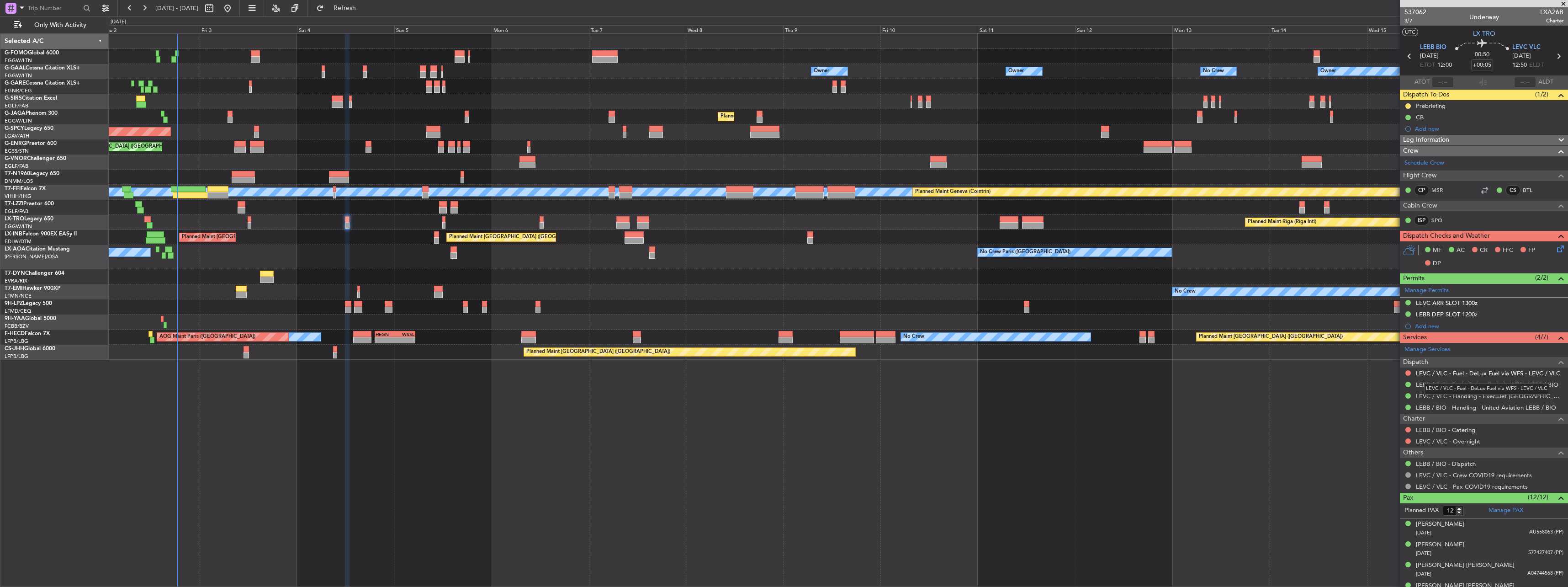
click at [1450, 371] on link "LEVC / VLC - Fuel - DeLux Fuel via WFS - LEVC / VLC" at bounding box center [1488, 373] width 144 height 8
click at [1450, 397] on link "LEVC / VLC - Handling - ExecuJet [GEOGRAPHIC_DATA] LEVC / VLC" at bounding box center [1489, 396] width 147 height 8
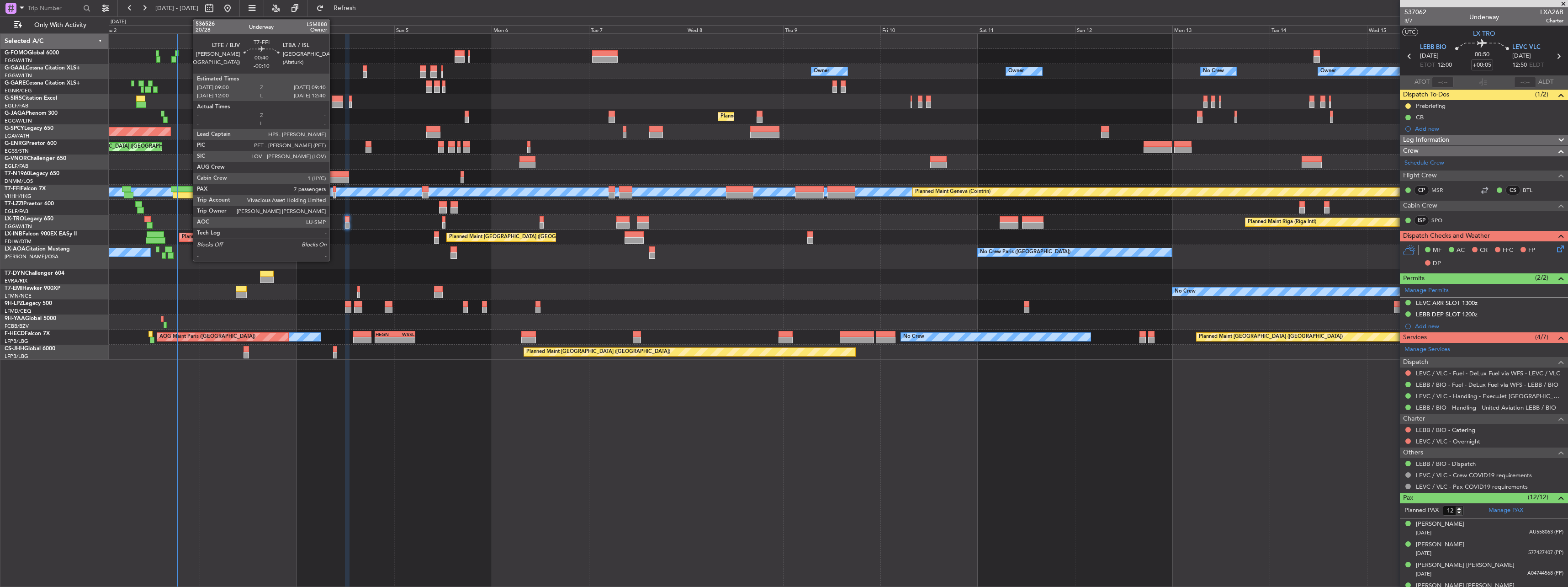
click at [334, 189] on div at bounding box center [334, 189] width 3 height 7
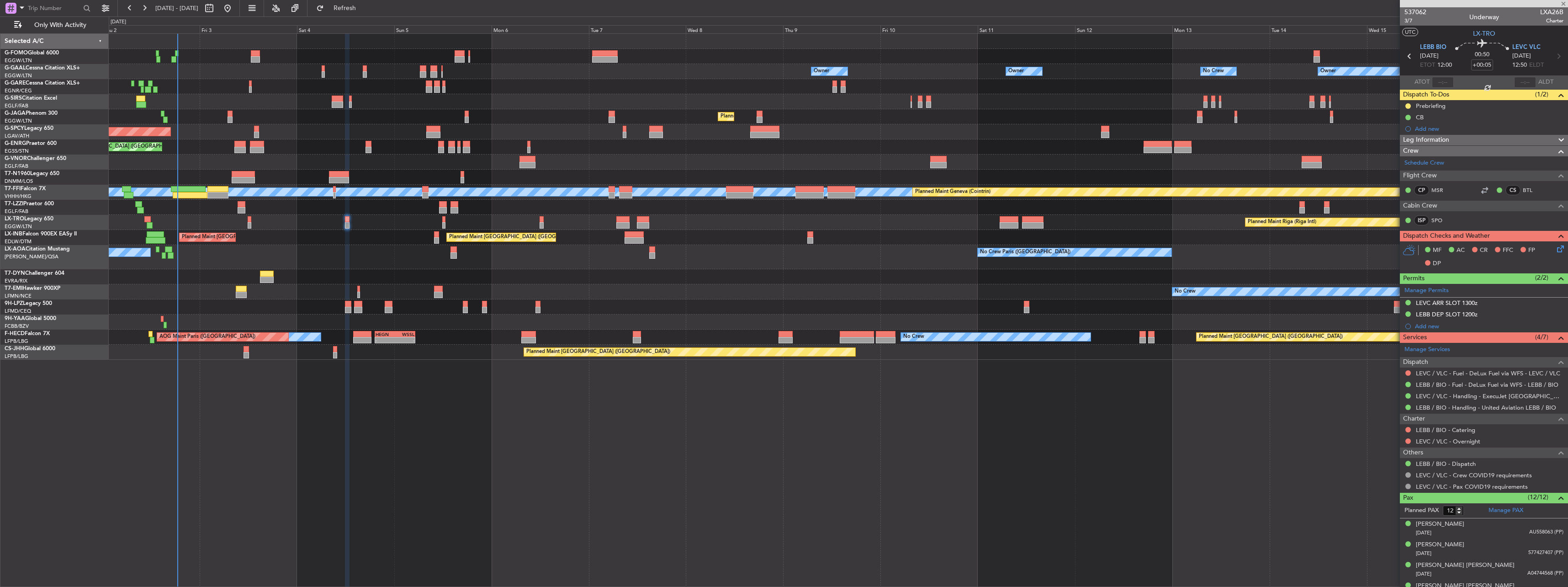
type input "-00:10"
type input "7"
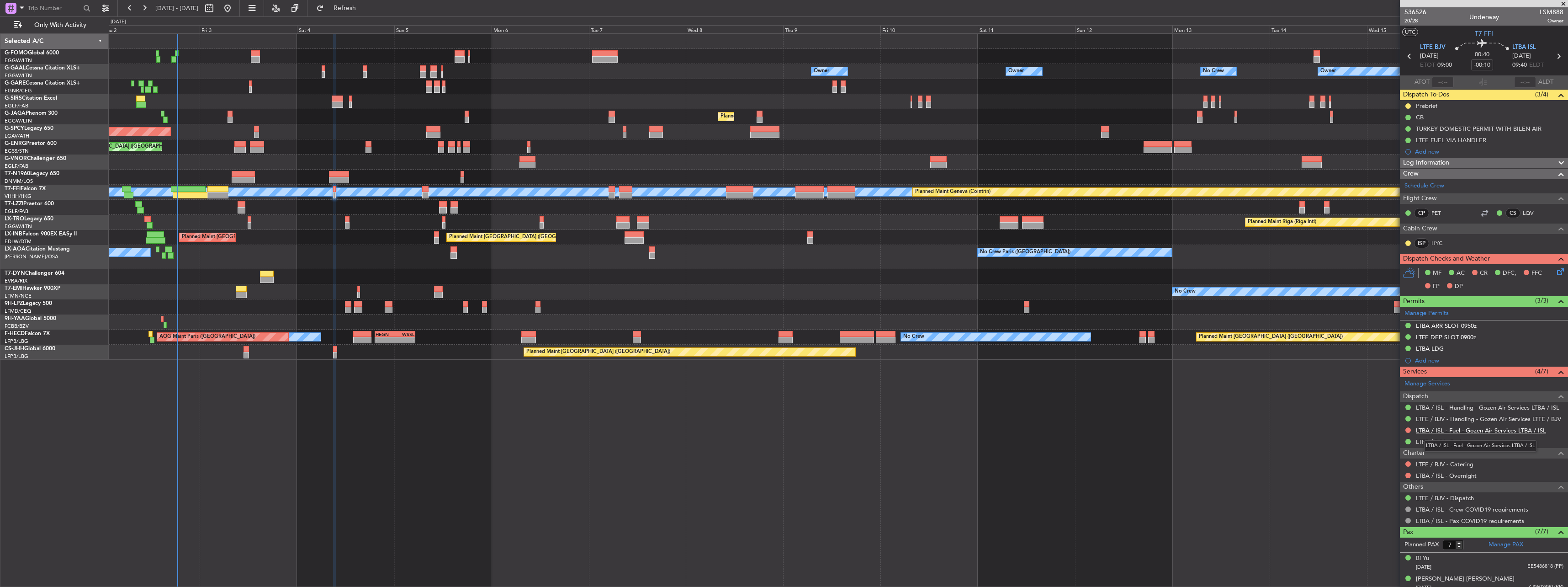
click at [1435, 429] on link "LTBA / ISL - Fuel - Gozen Air Services LTBA / ISL" at bounding box center [1481, 430] width 130 height 8
click at [1453, 410] on link "LTBA / ISL - Handling - Gozen Air Services LTBA / ISL" at bounding box center [1488, 407] width 144 height 8
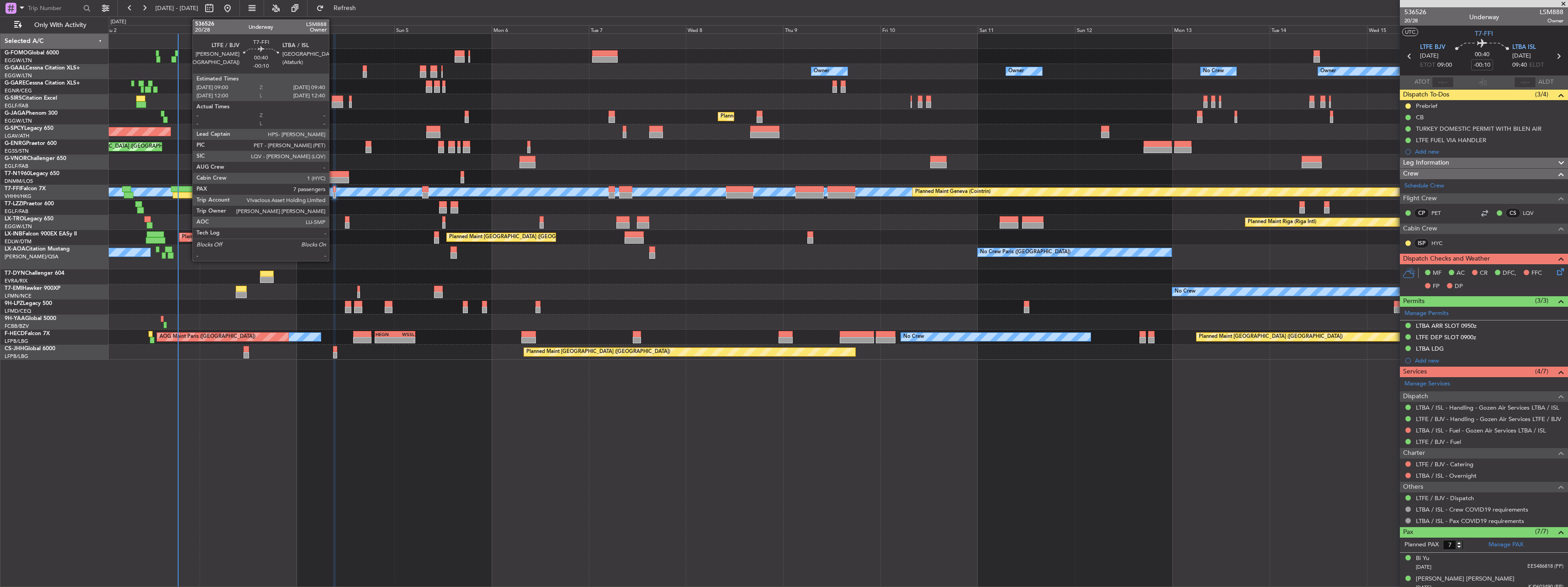
click at [334, 191] on div at bounding box center [334, 189] width 3 height 7
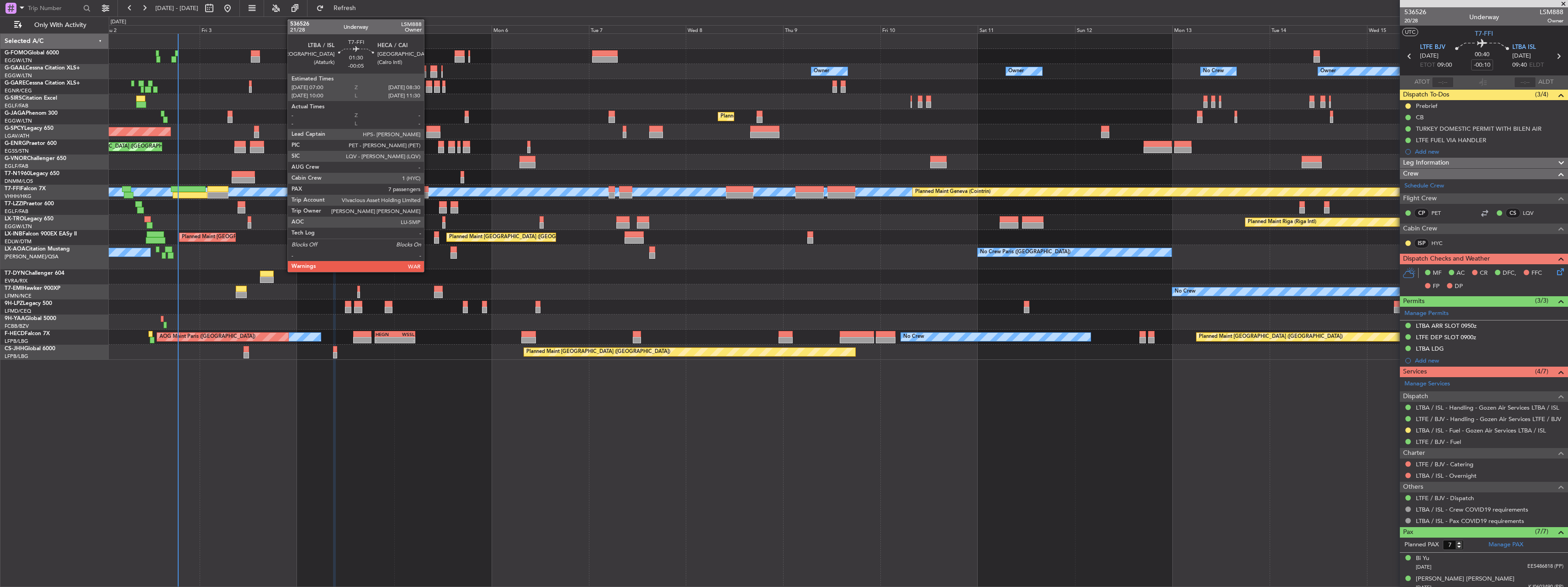
click at [428, 193] on div at bounding box center [425, 195] width 7 height 7
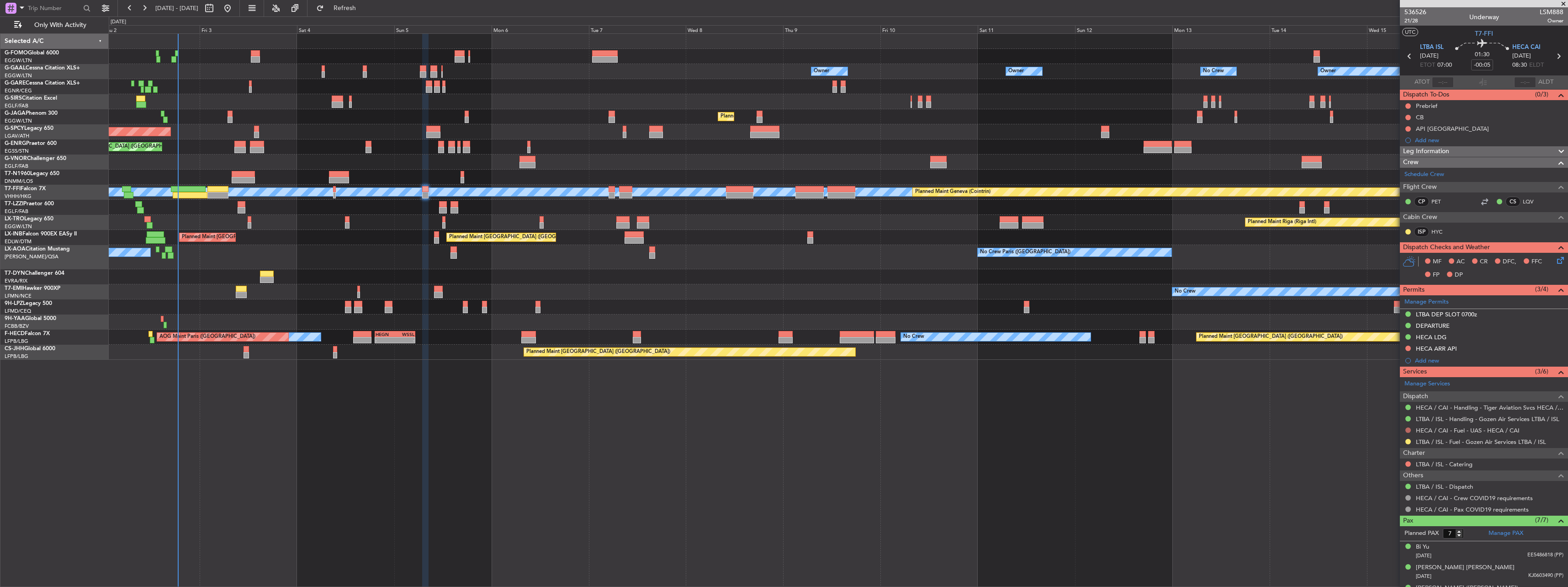
click at [1410, 430] on button at bounding box center [1408, 430] width 5 height 5
click at [1390, 446] on span "Not Required" at bounding box center [1386, 443] width 37 height 9
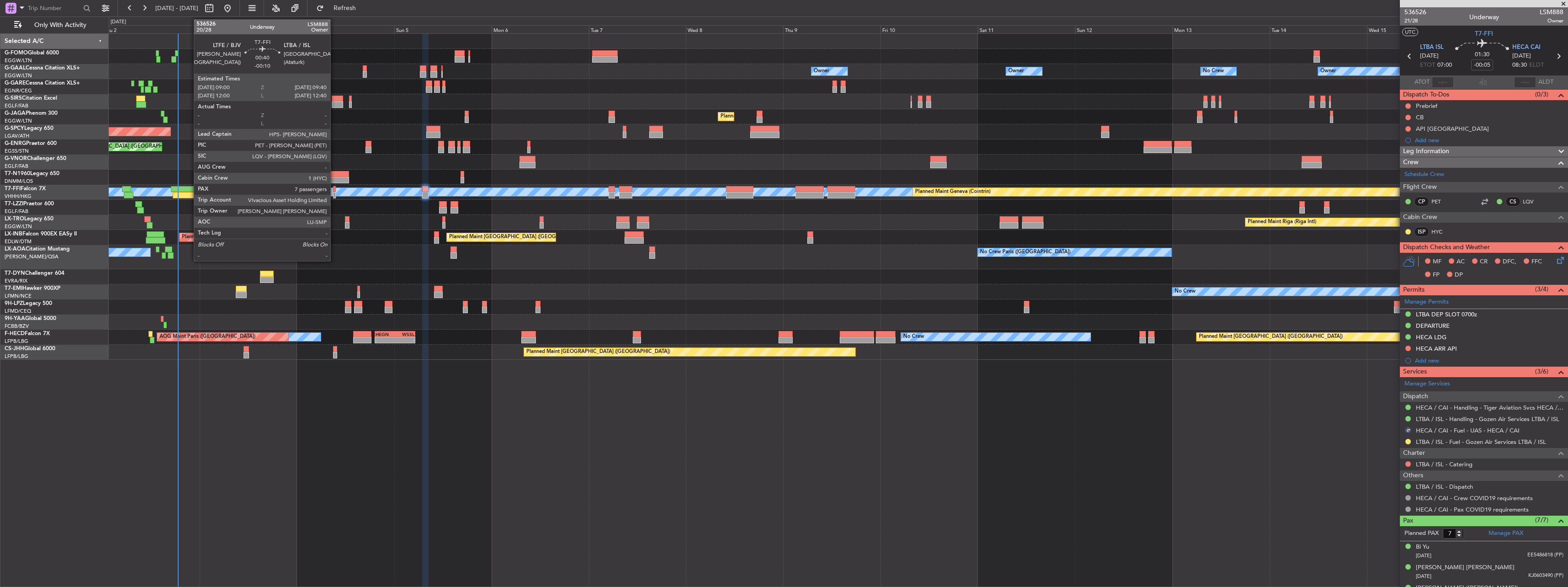
click at [334, 192] on div at bounding box center [334, 195] width 3 height 7
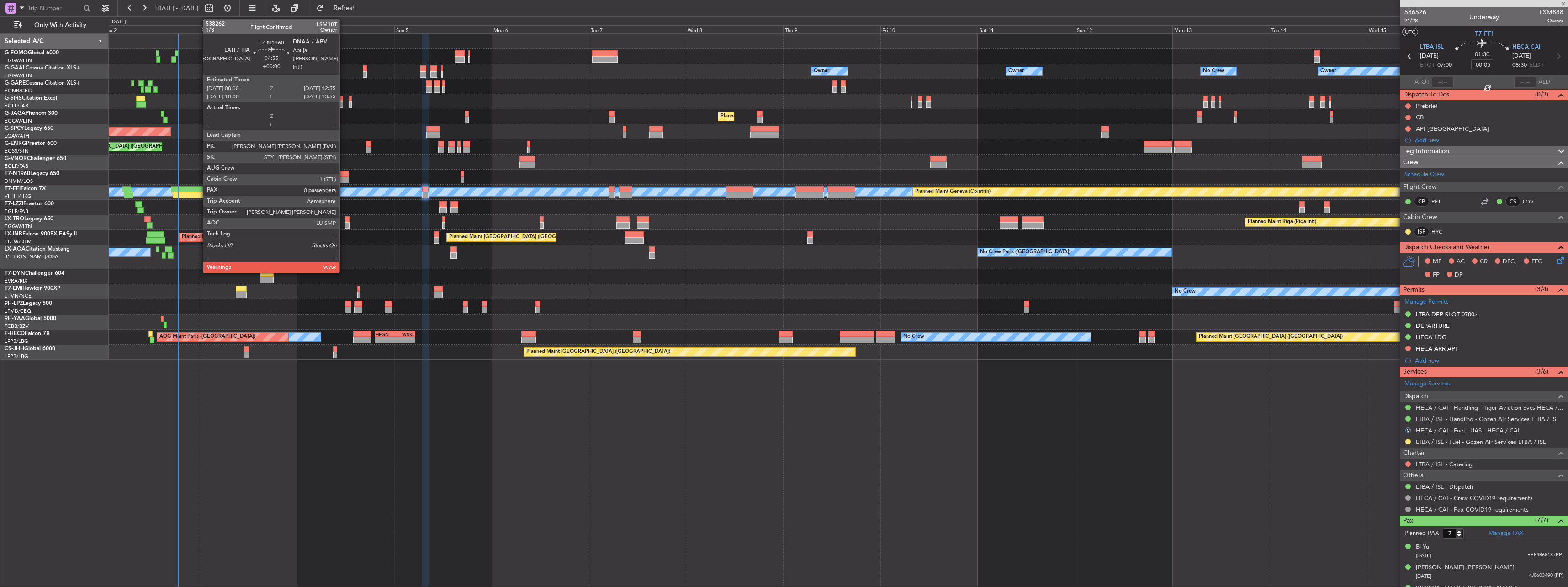
type input "-00:10"
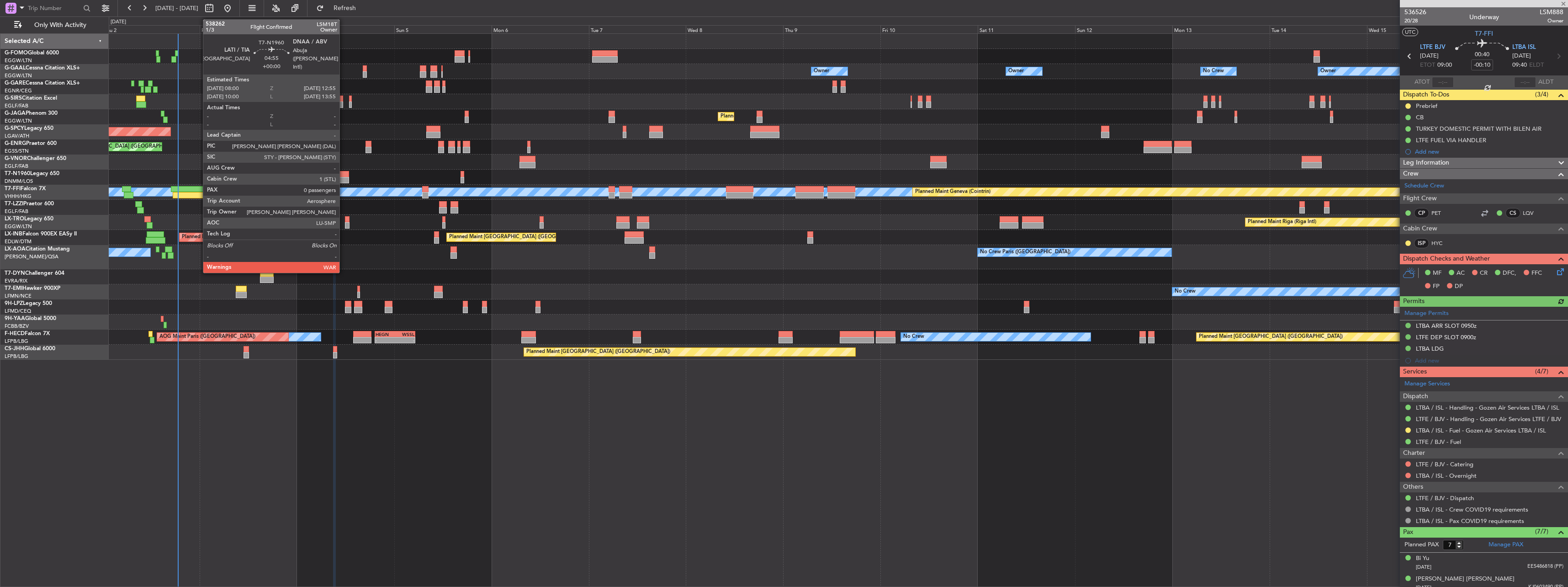
click at [343, 178] on div at bounding box center [338, 180] width 20 height 7
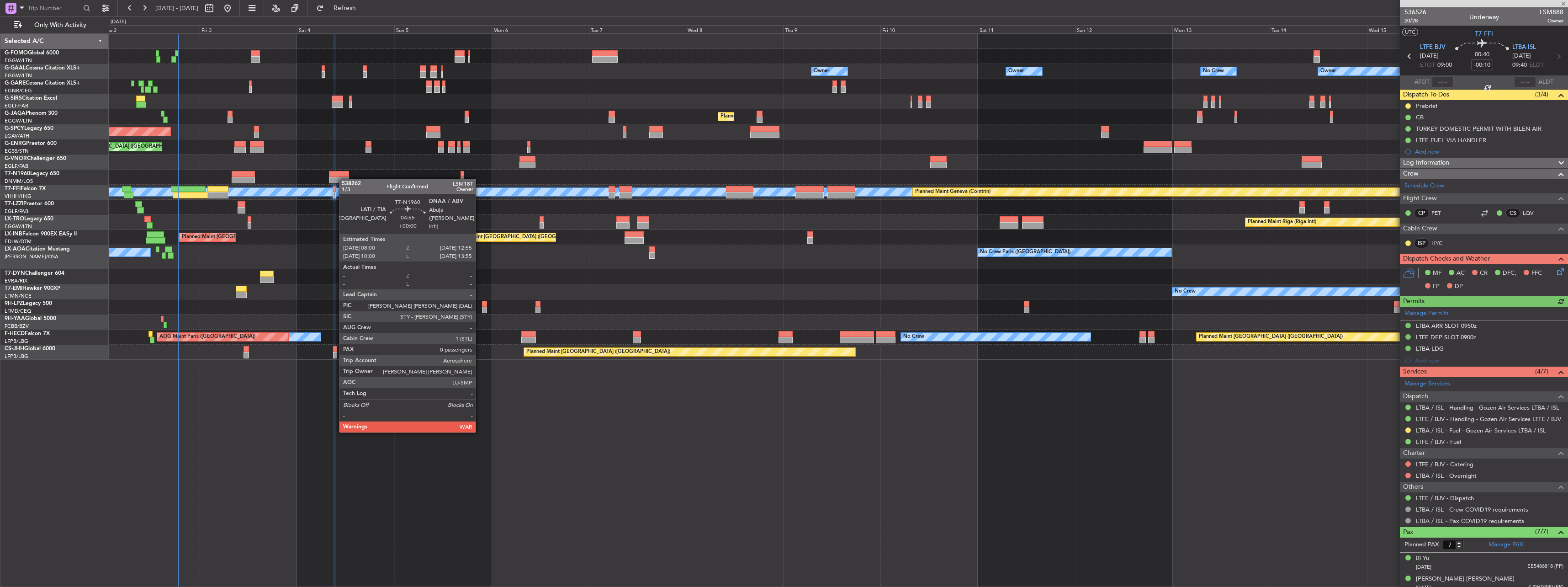
type input "0"
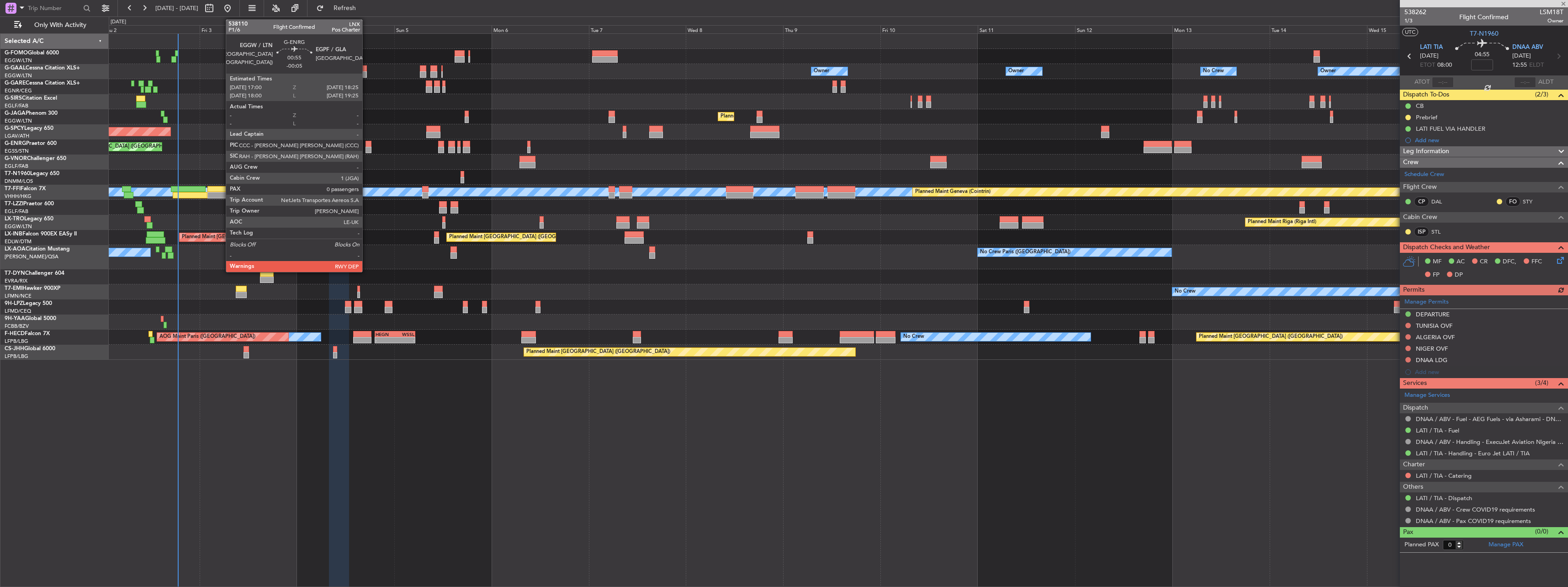
click at [366, 148] on div at bounding box center [368, 150] width 6 height 7
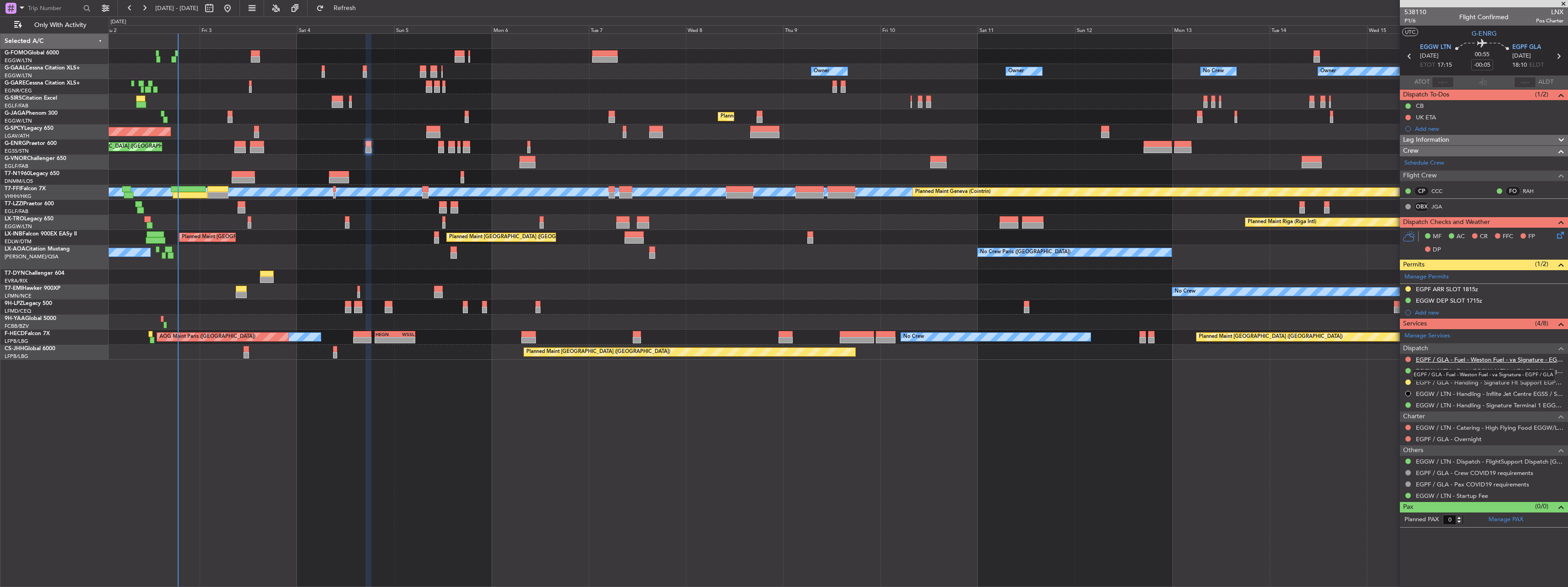
click at [1444, 360] on link "EGPF / GLA - Fuel - Weston Fuel - va Signature - EGPF / GLA" at bounding box center [1489, 359] width 147 height 8
click at [1463, 382] on link "EGPF / GLA - Handling - Signature Flt Support EGPF / GLA" at bounding box center [1489, 382] width 147 height 8
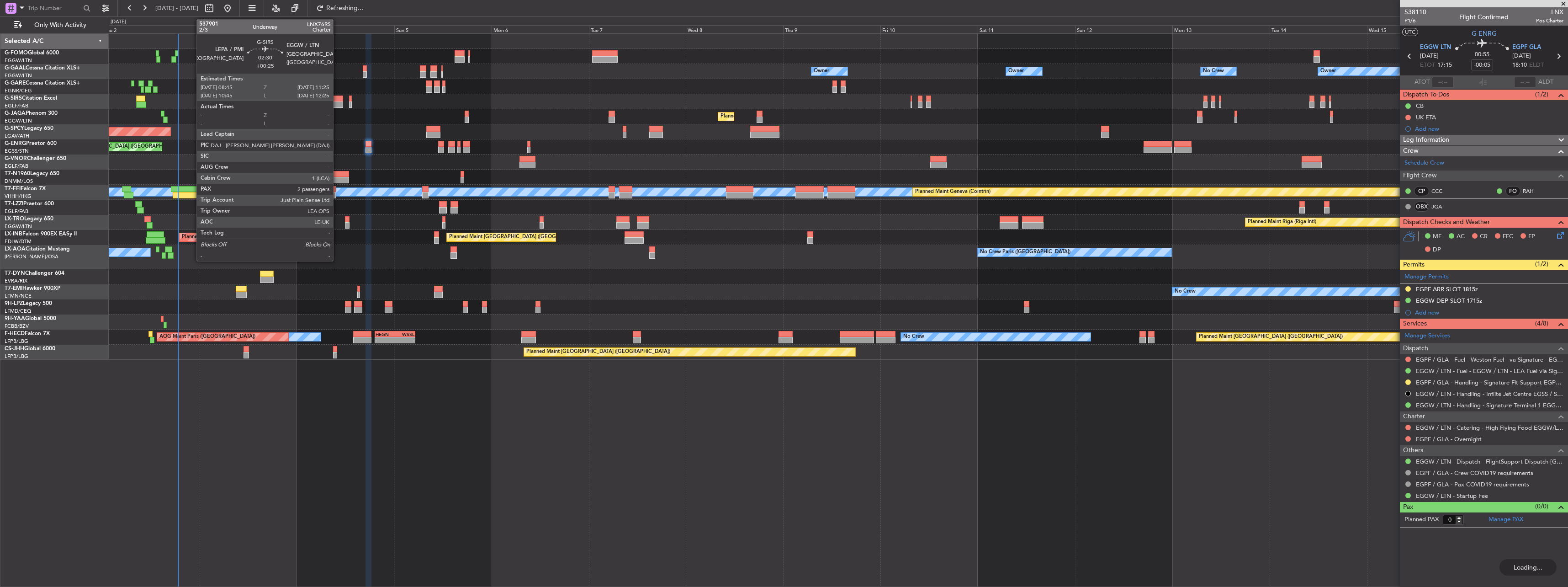
click at [337, 102] on div at bounding box center [337, 105] width 11 height 7
type input "+00:25"
type input "2"
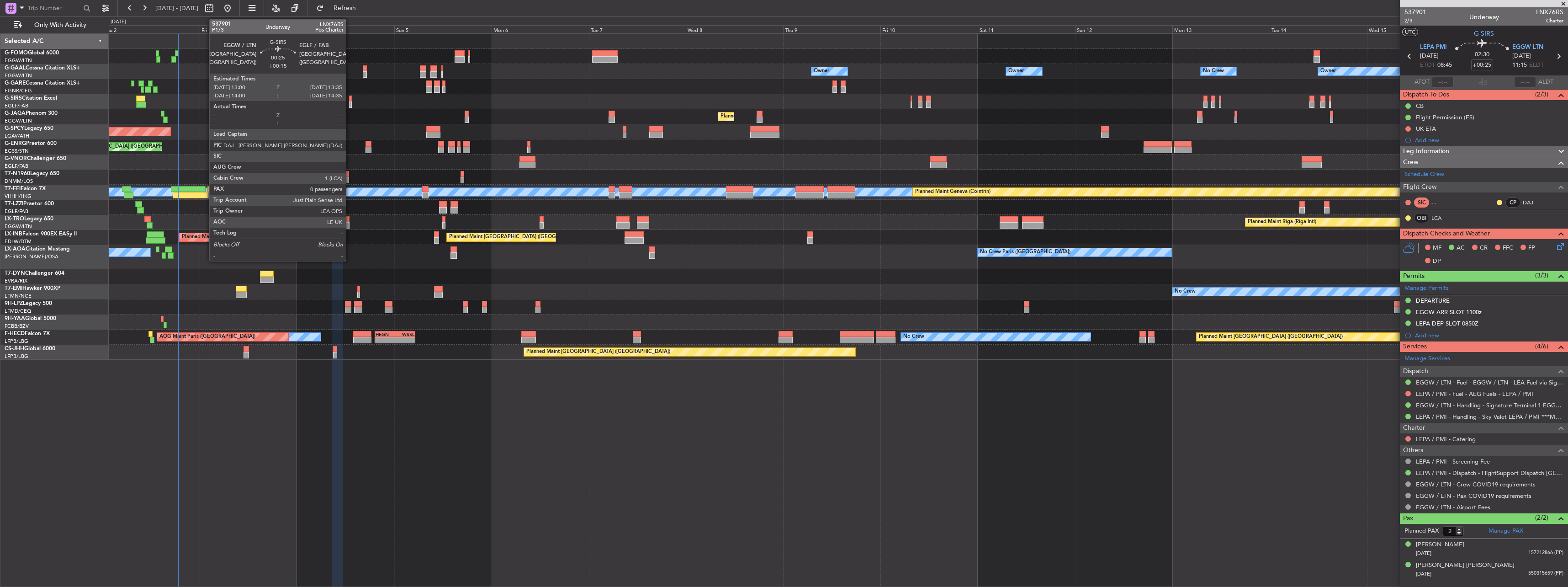
click at [350, 105] on div at bounding box center [350, 105] width 3 height 7
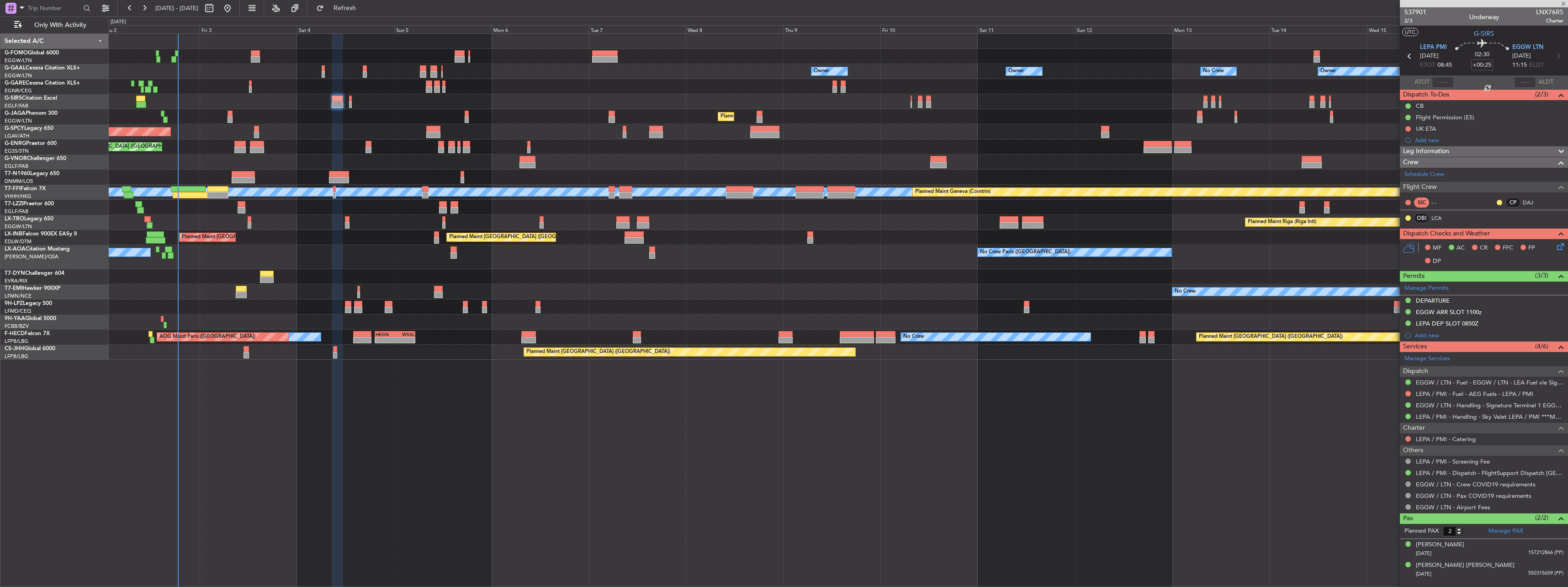
type input "+00:15"
type input "0"
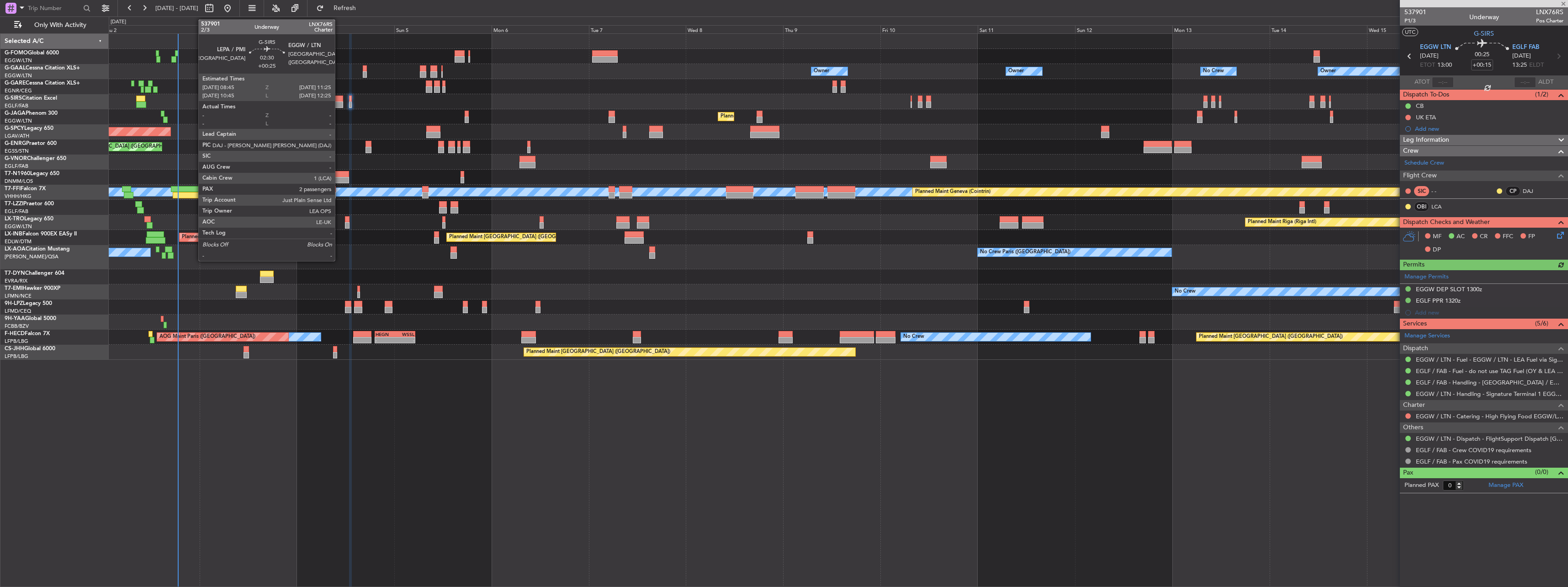
click at [339, 105] on div at bounding box center [337, 105] width 11 height 7
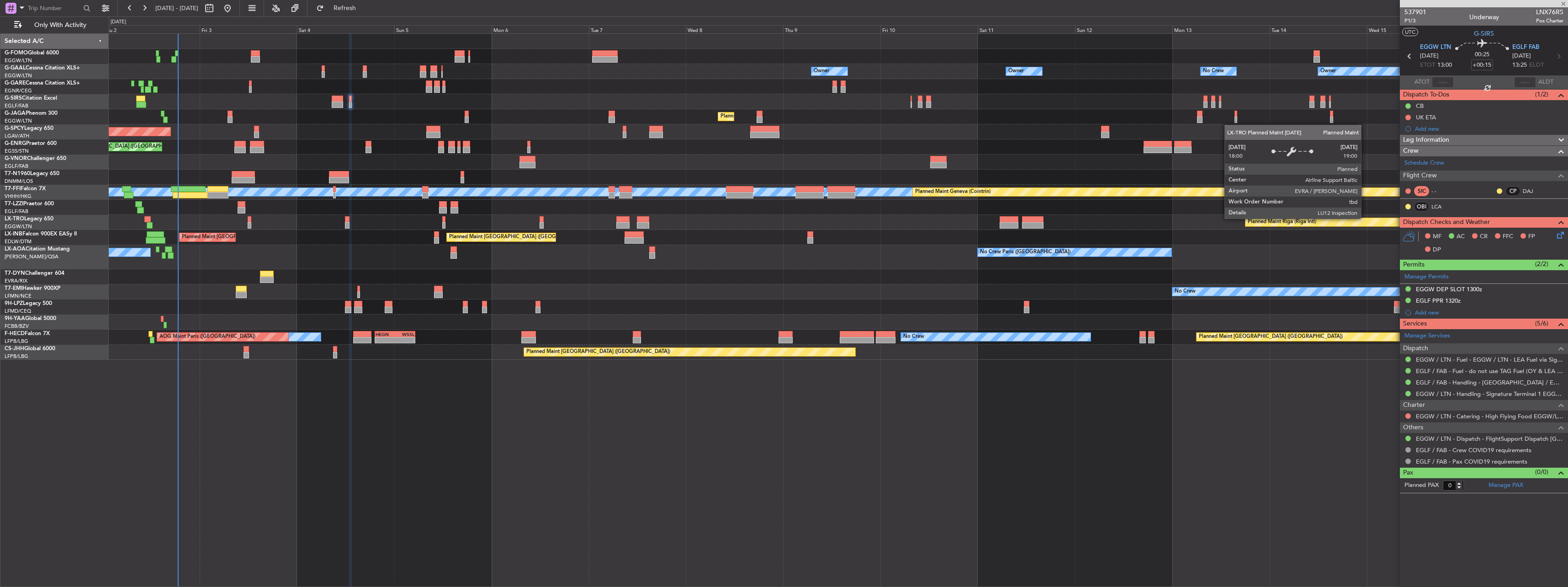
type input "+00:25"
type input "2"
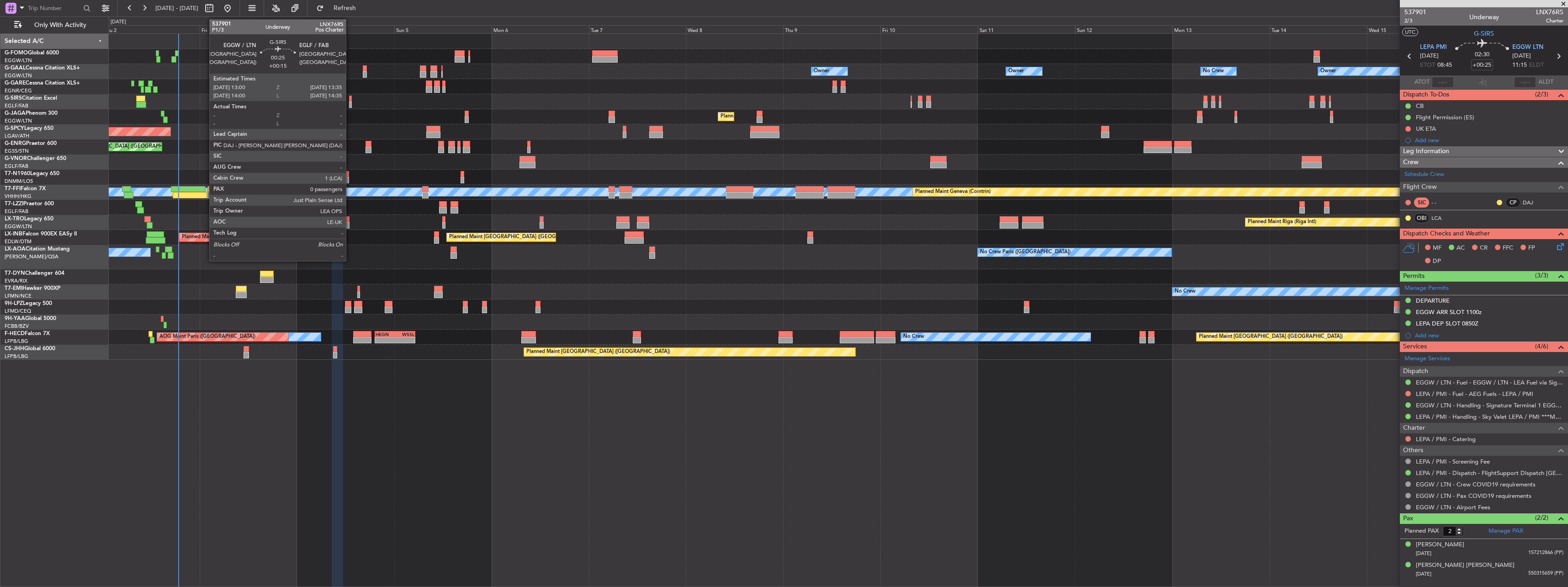
click at [350, 97] on div at bounding box center [350, 99] width 3 height 7
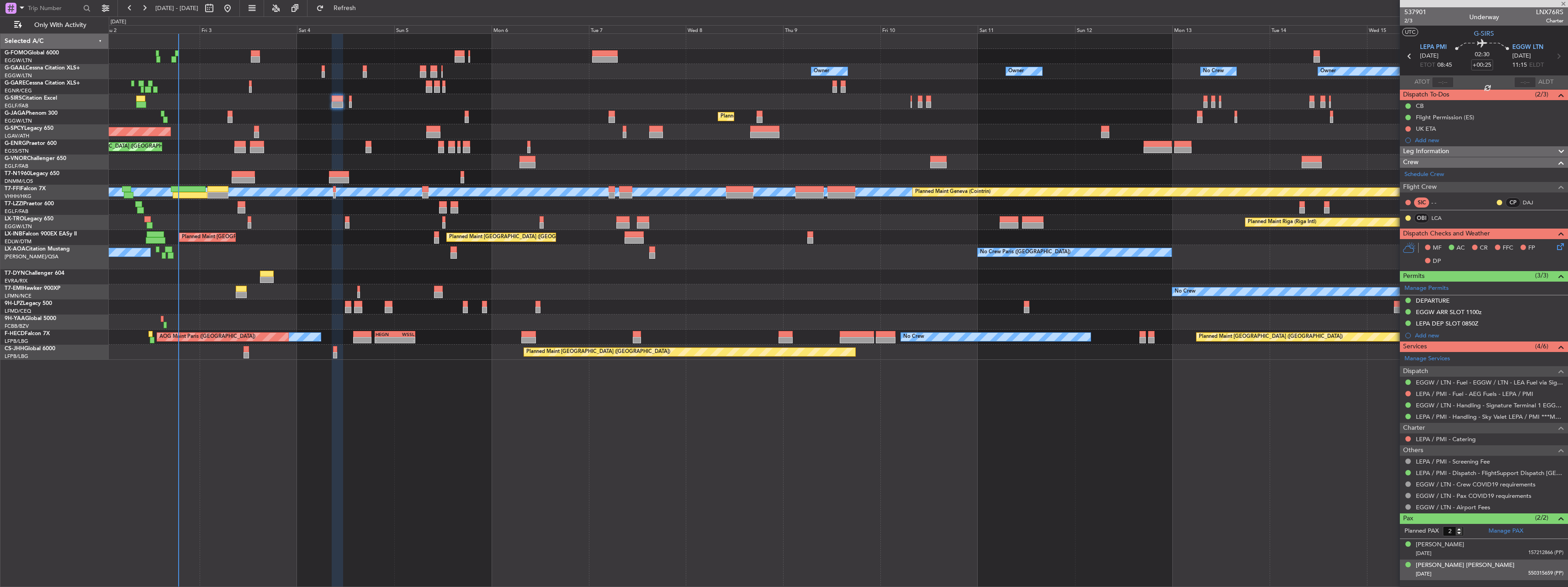
type input "+00:15"
type input "0"
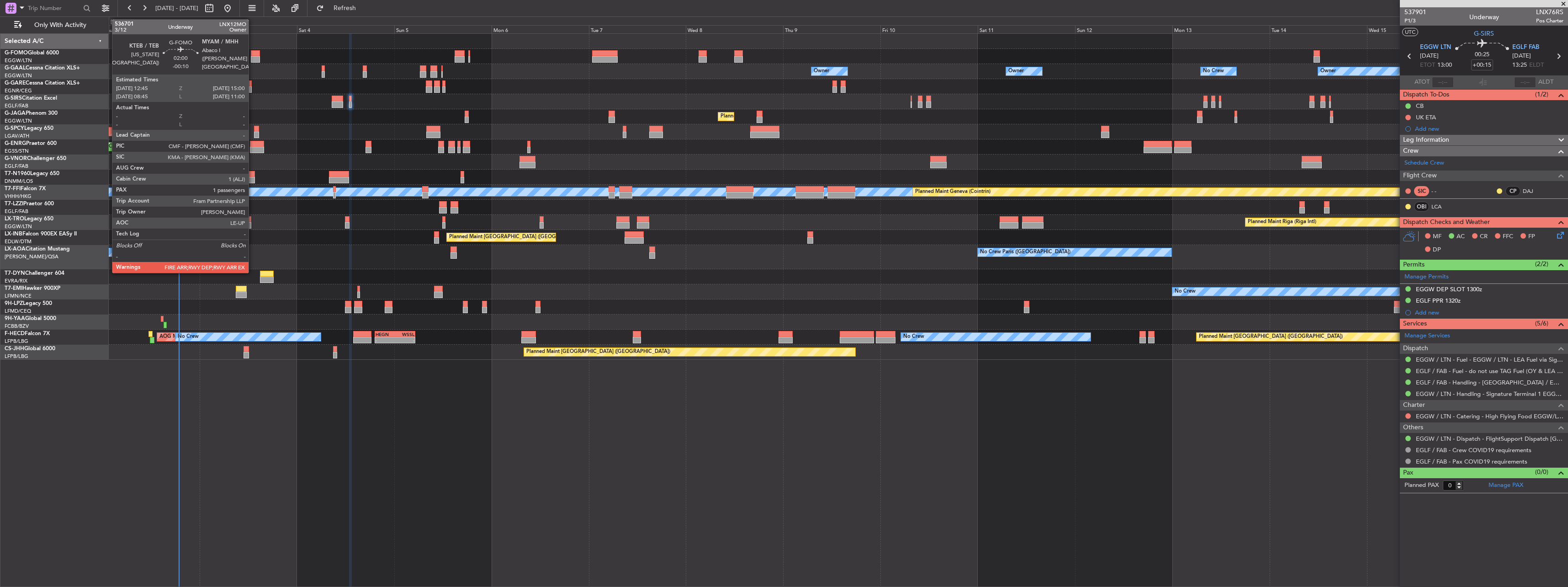
click at [253, 57] on div at bounding box center [255, 59] width 9 height 7
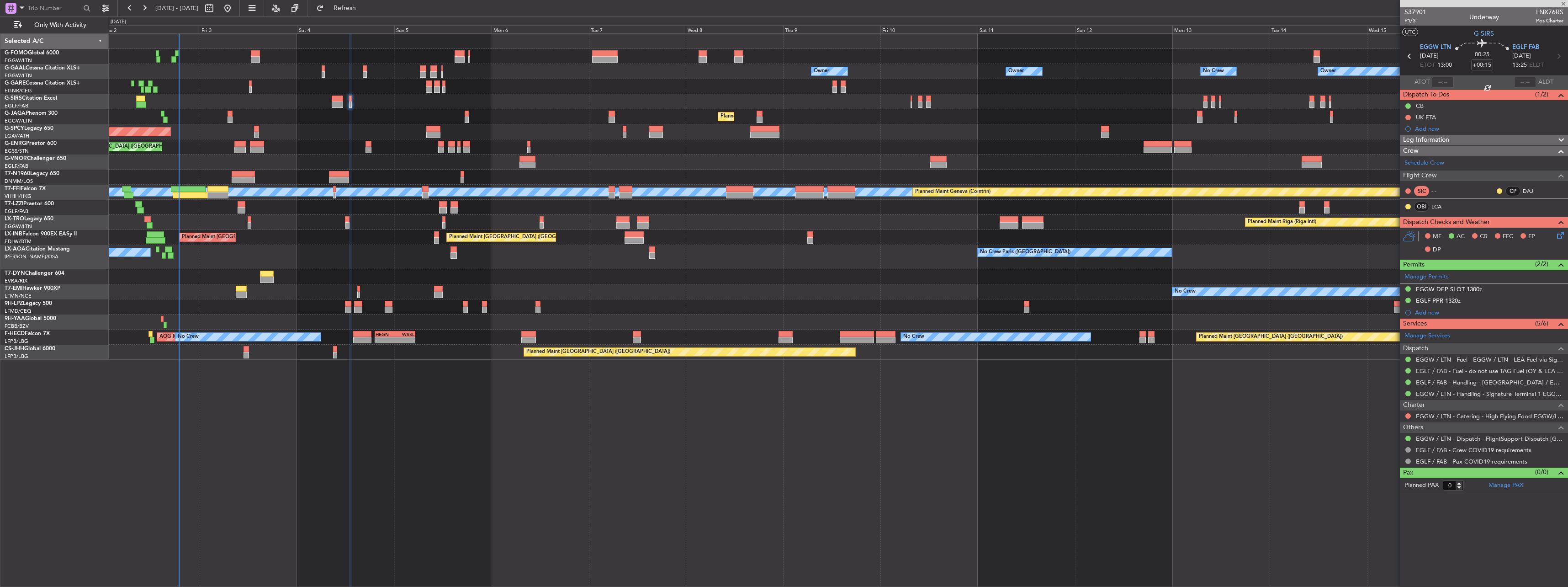
type input "-00:10"
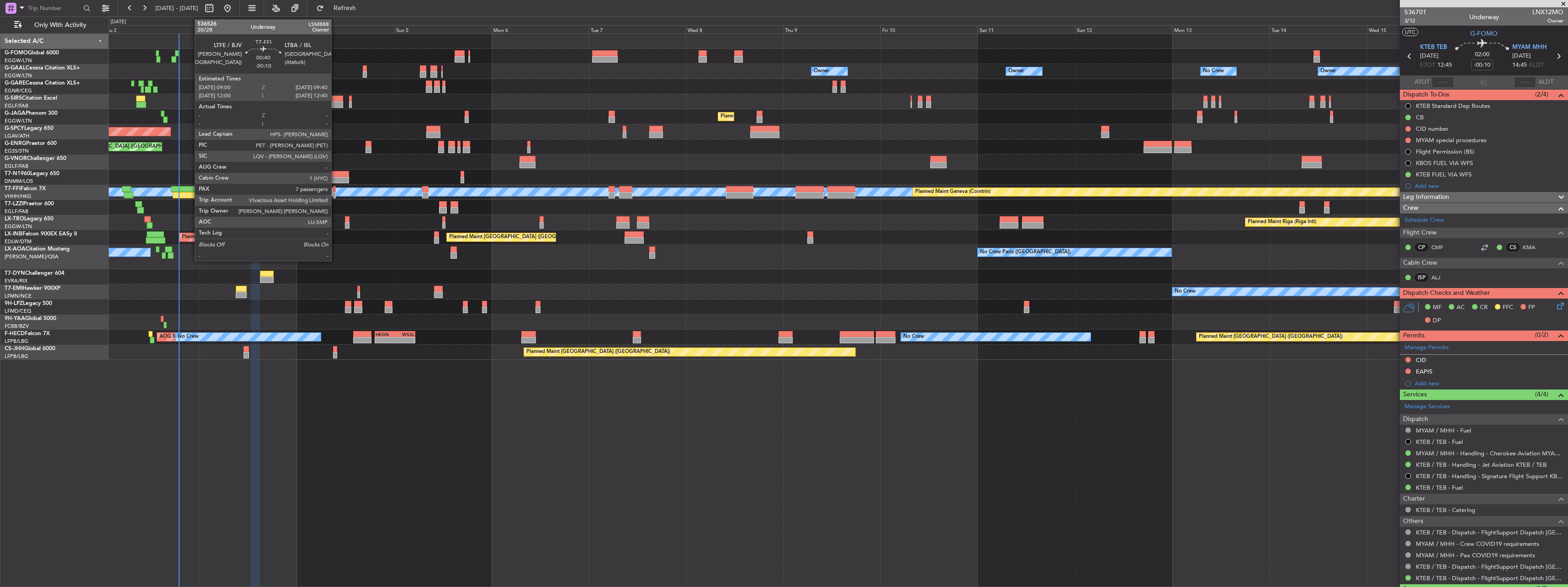
click at [335, 191] on div at bounding box center [334, 189] width 3 height 7
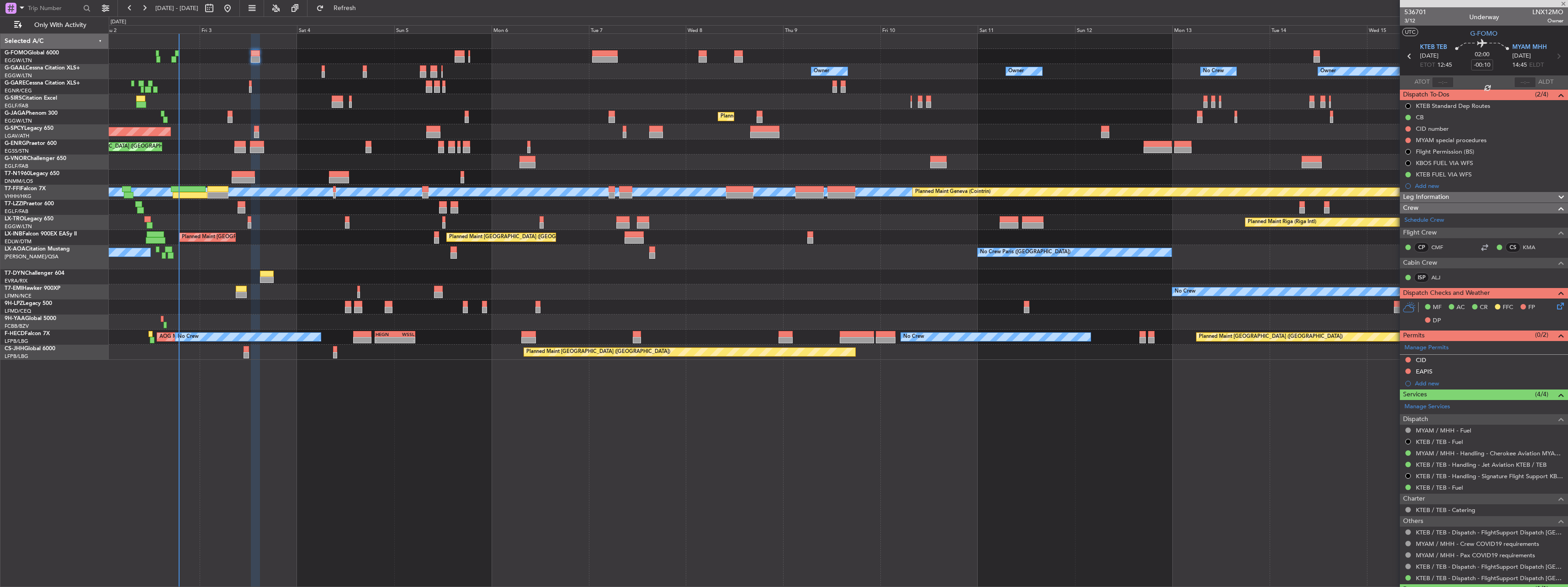
type input "7"
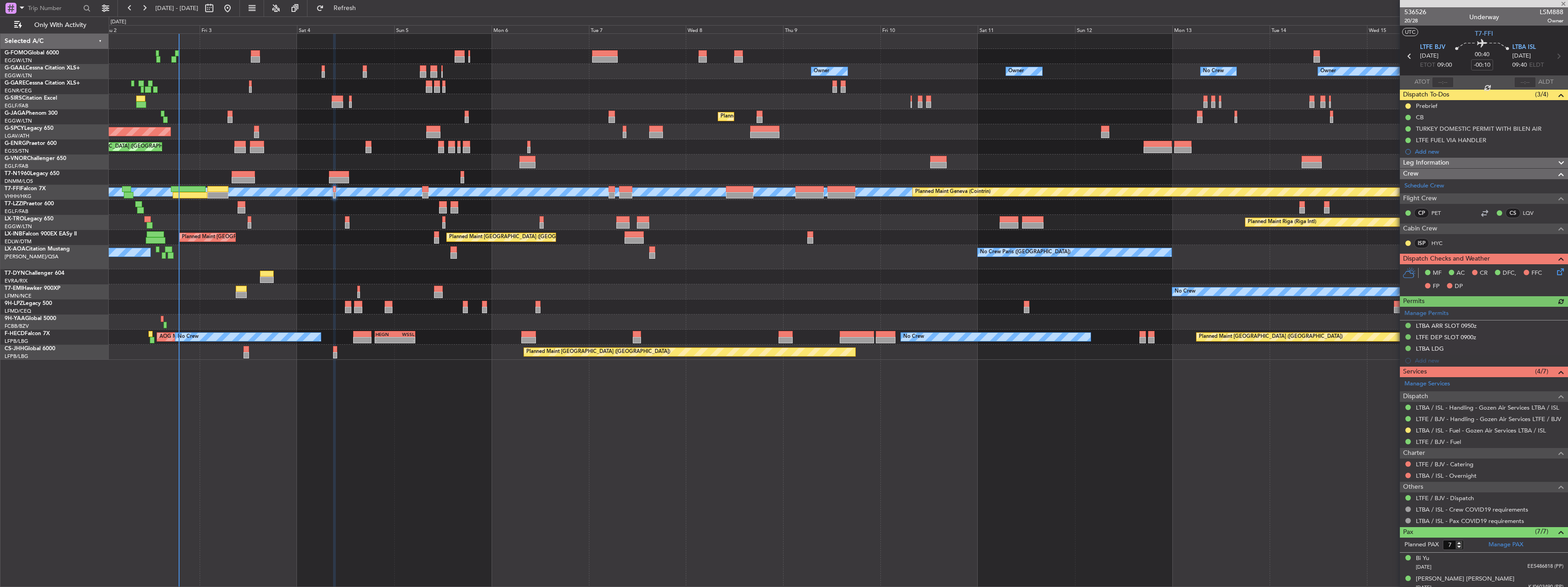
click at [1410, 427] on div at bounding box center [1408, 430] width 7 height 7
click at [1410, 427] on div at bounding box center [1408, 430] width 7 height 7
click at [1408, 428] on button at bounding box center [1408, 430] width 5 height 5
click at [1377, 540] on span "Confirmed" at bounding box center [1382, 538] width 29 height 9
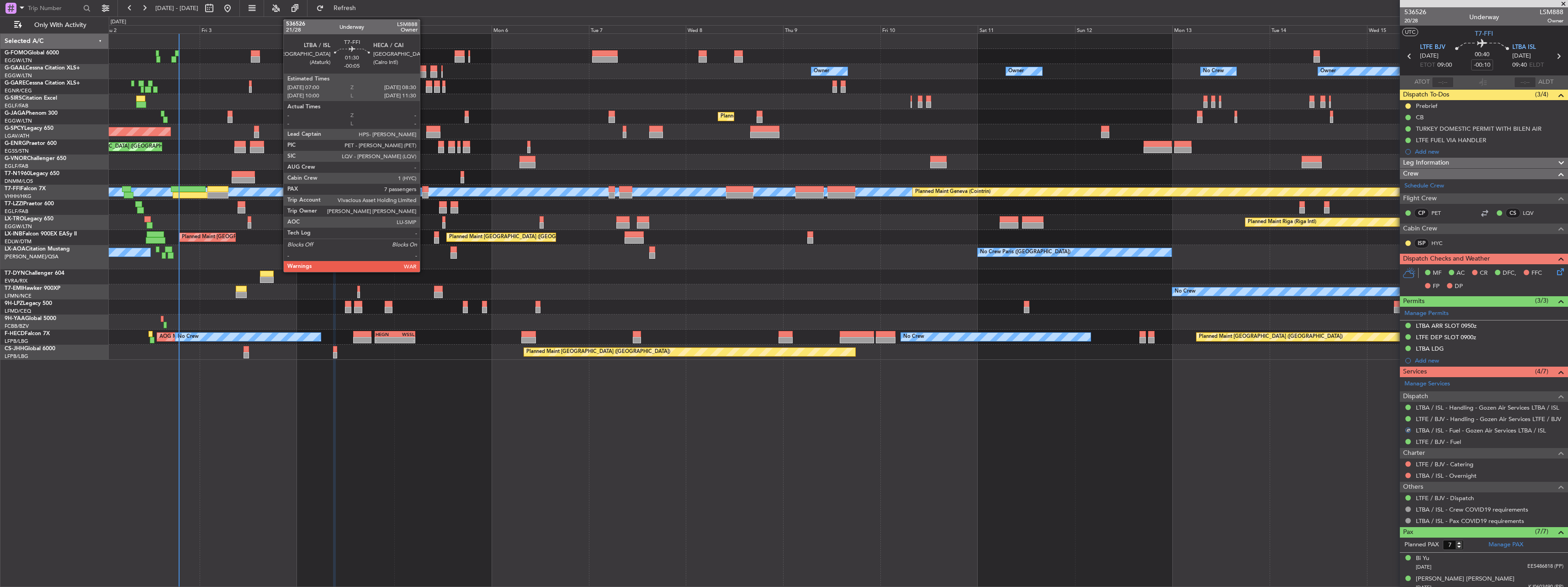
click at [424, 193] on div at bounding box center [425, 195] width 7 height 7
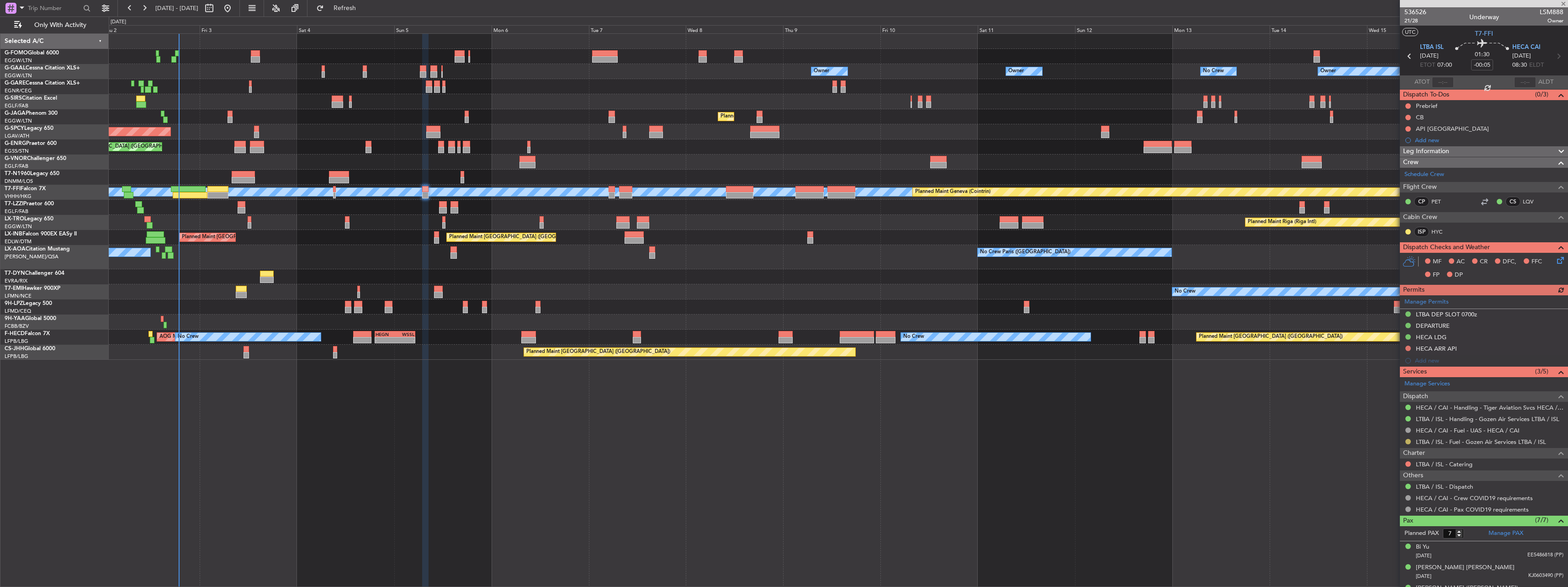
click at [1410, 441] on button at bounding box center [1408, 441] width 5 height 5
click at [1373, 549] on span "Confirmed" at bounding box center [1382, 550] width 29 height 9
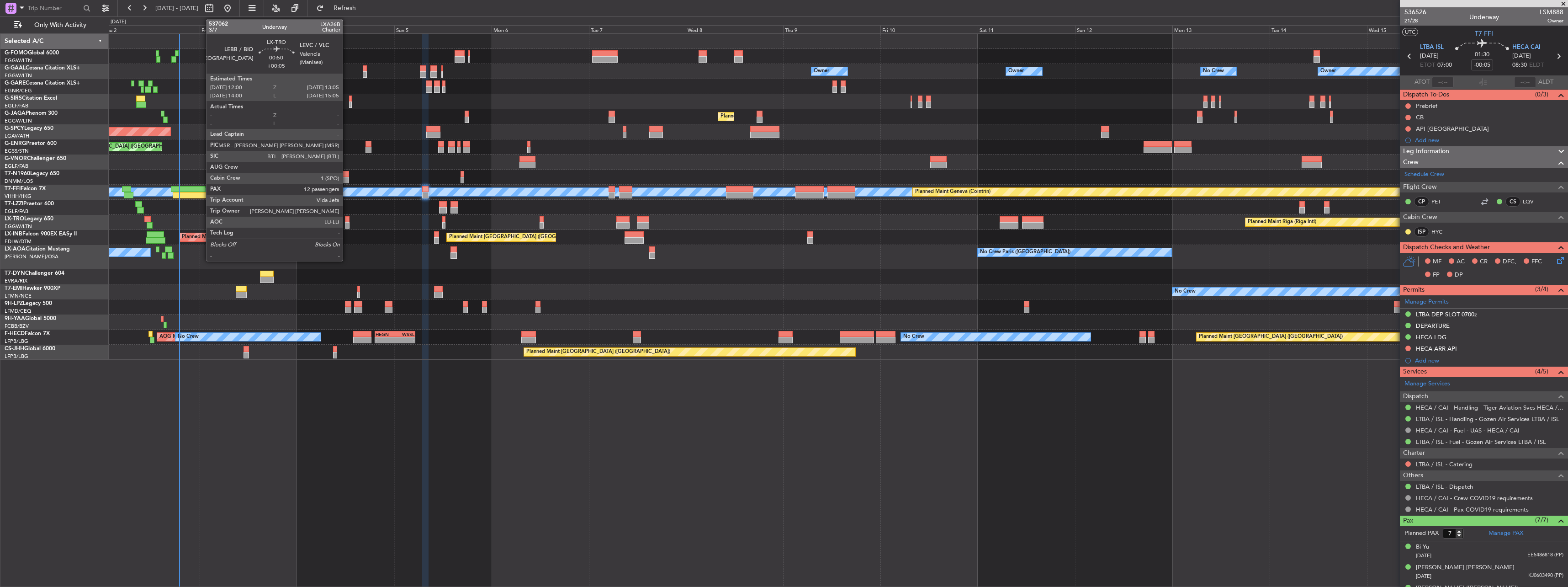
click at [347, 219] on div at bounding box center [348, 219] width 5 height 7
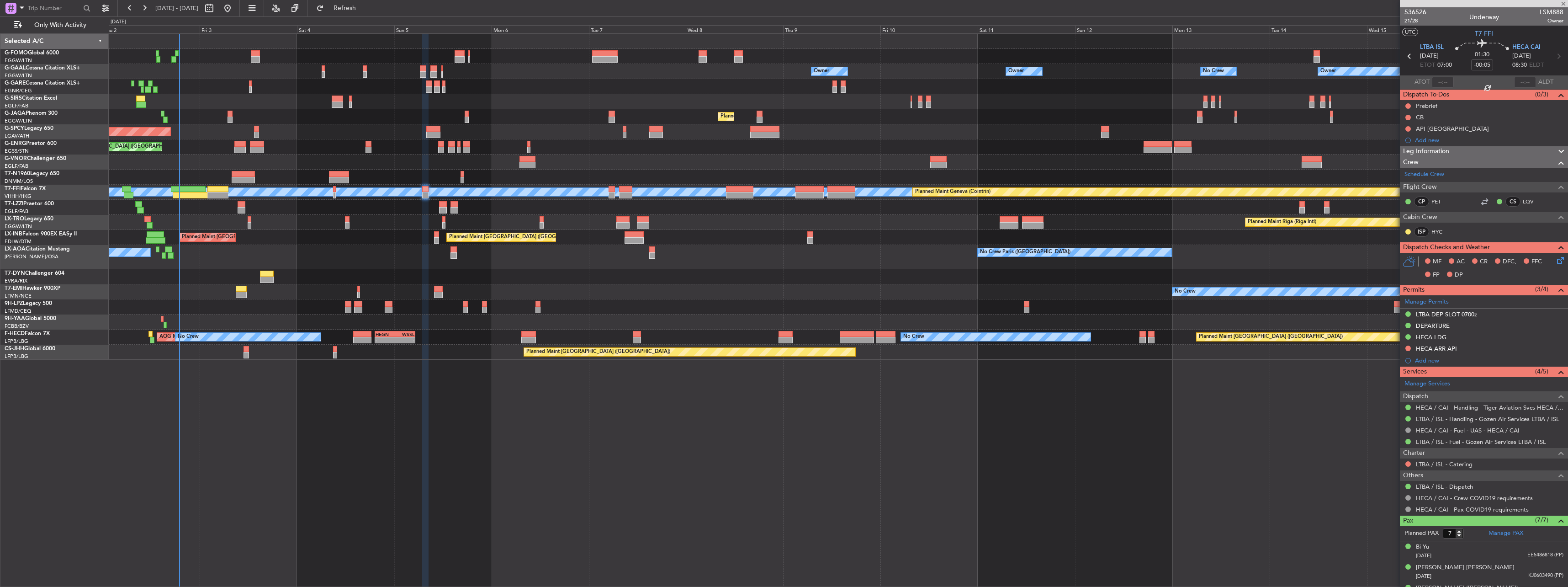
type input "+00:05"
type input "12"
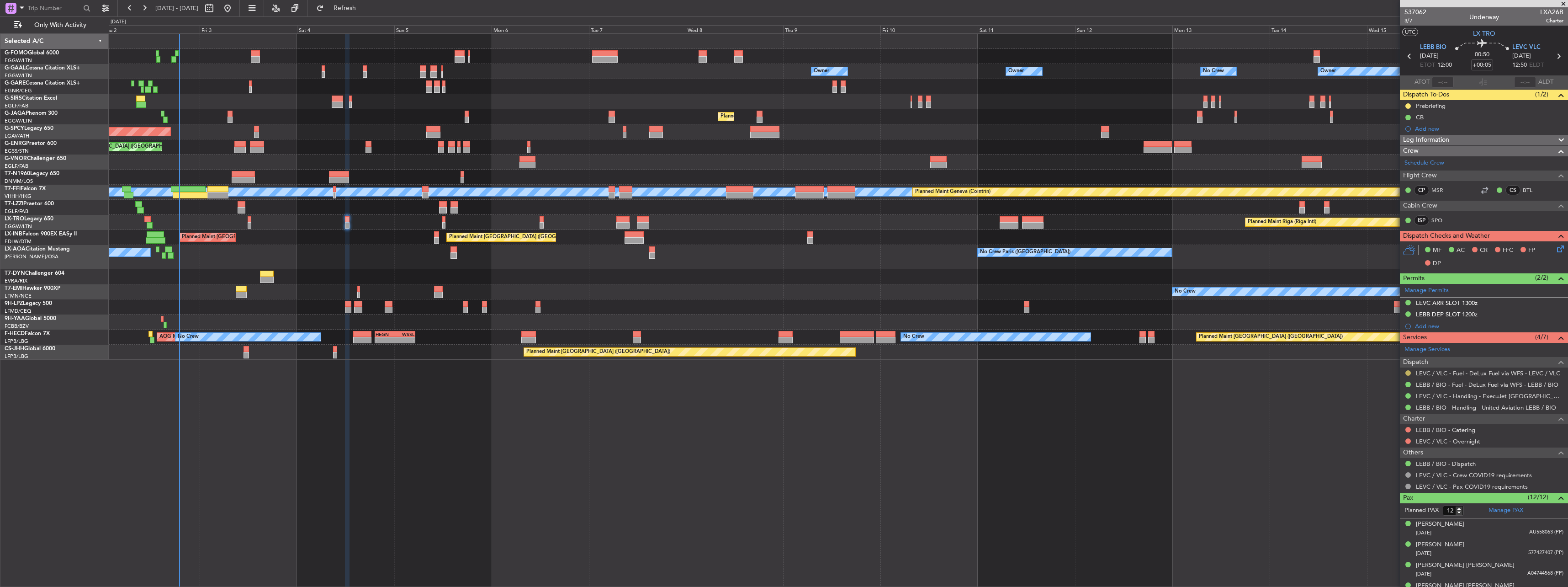
click at [1408, 371] on button at bounding box center [1408, 373] width 5 height 5
click at [1377, 483] on span "Confirmed" at bounding box center [1382, 482] width 29 height 9
click at [446, 219] on div "Planned Maint Riga (Riga Intl) A/C Unavailable Planned Maint London (Luton)" at bounding box center [838, 222] width 1459 height 15
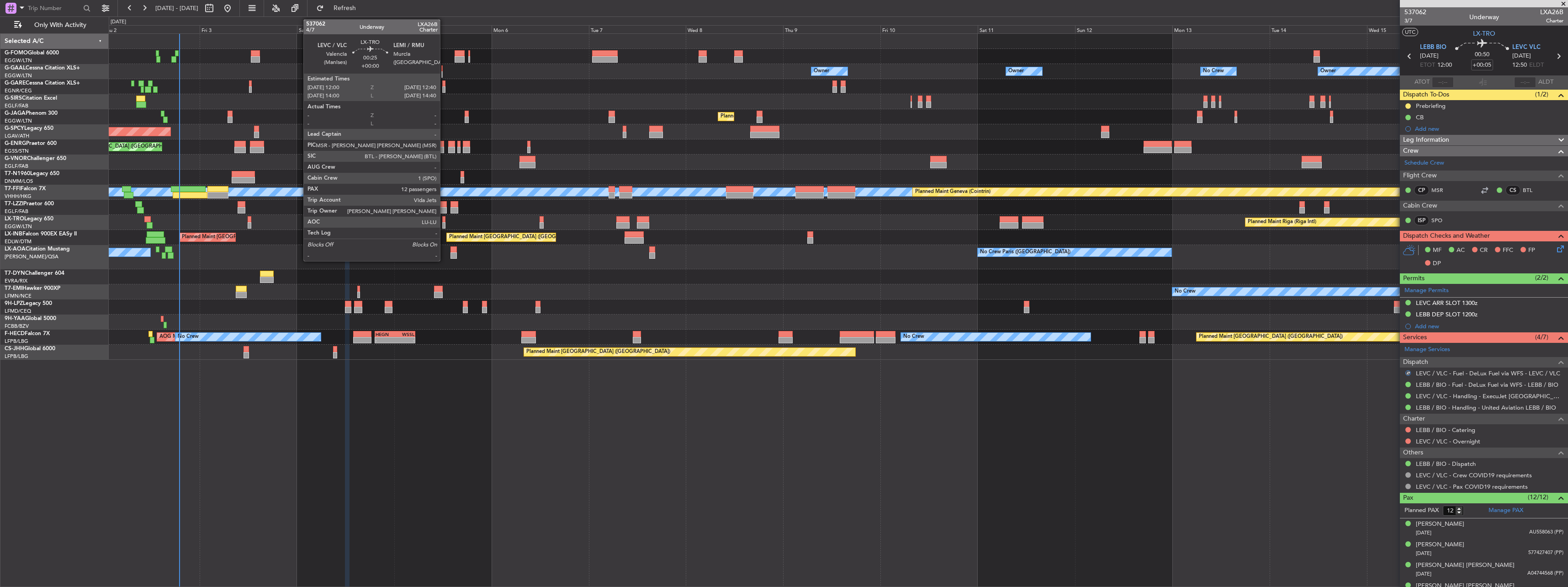
click at [444, 219] on div at bounding box center [444, 219] width 3 height 7
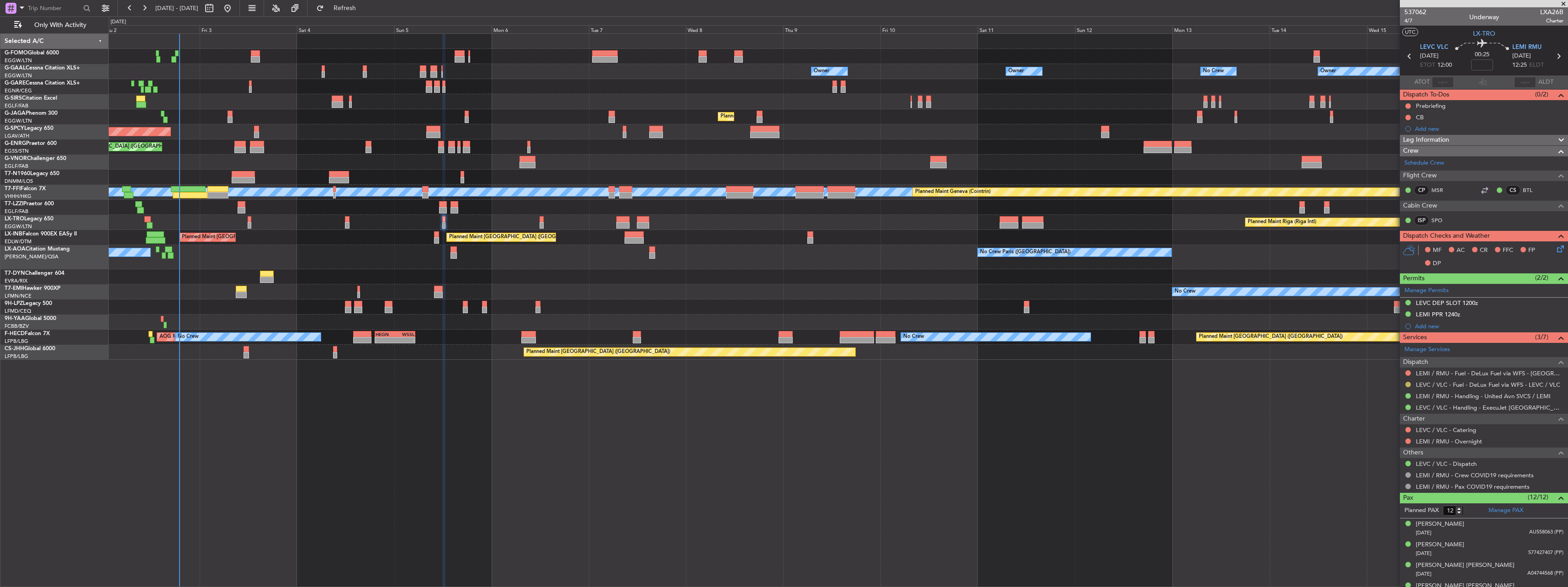
click at [1408, 382] on button at bounding box center [1408, 384] width 5 height 5
click at [1364, 499] on li "Confirmed" at bounding box center [1407, 493] width 105 height 14
click at [1415, 19] on span "4/7" at bounding box center [1415, 21] width 22 height 8
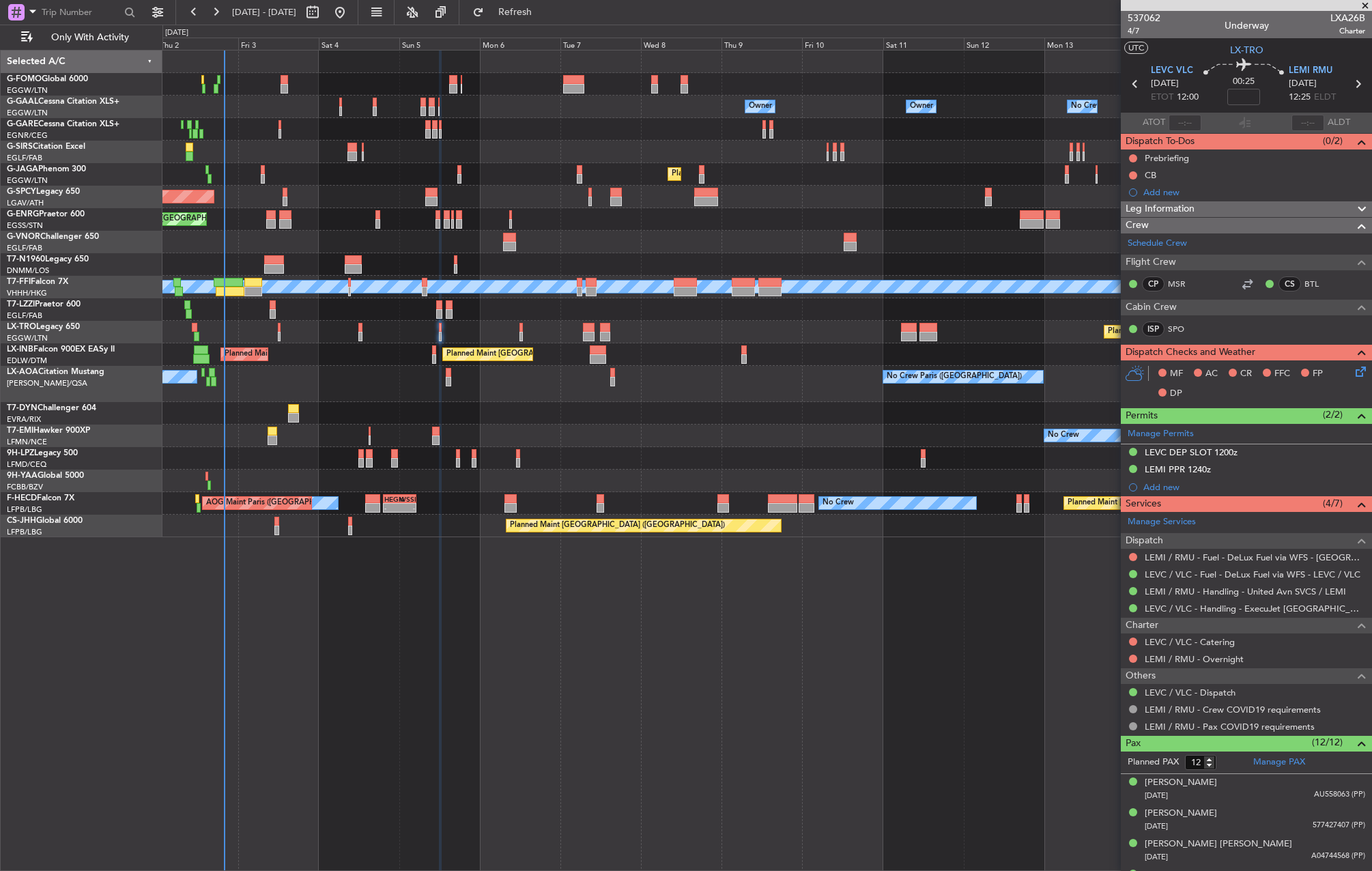
click at [953, 601] on div "Owner Owner No Crew Owner Owner No Crew AOG Maint [GEOGRAPHIC_DATA] Owner Plann…" at bounding box center [767, 460] width 1209 height 821
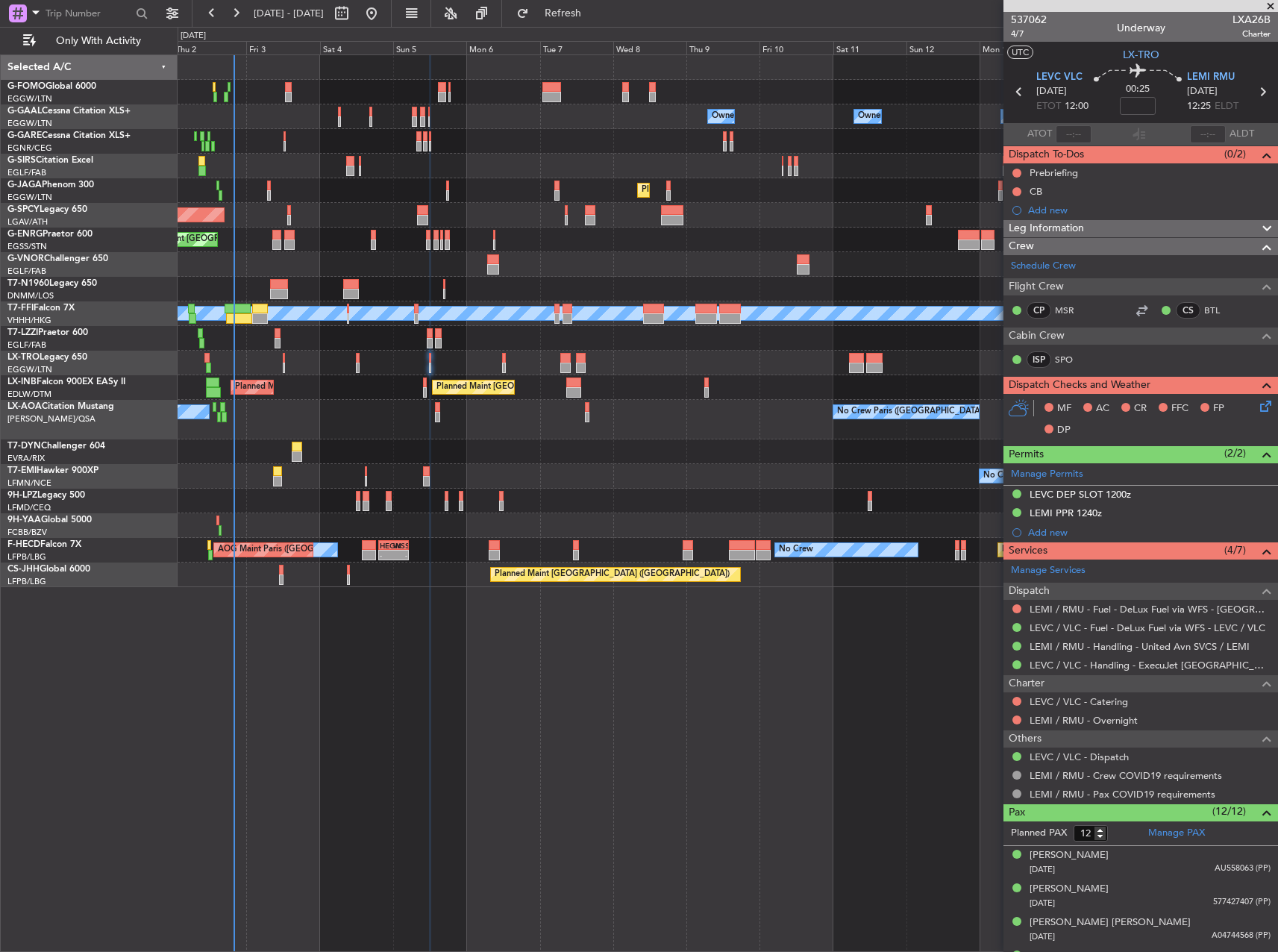
click at [594, 703] on div "Owner Owner No Crew Owner Owner No Crew AOG Maint [GEOGRAPHIC_DATA] Owner Plann…" at bounding box center [727, 503] width 1100 height 897
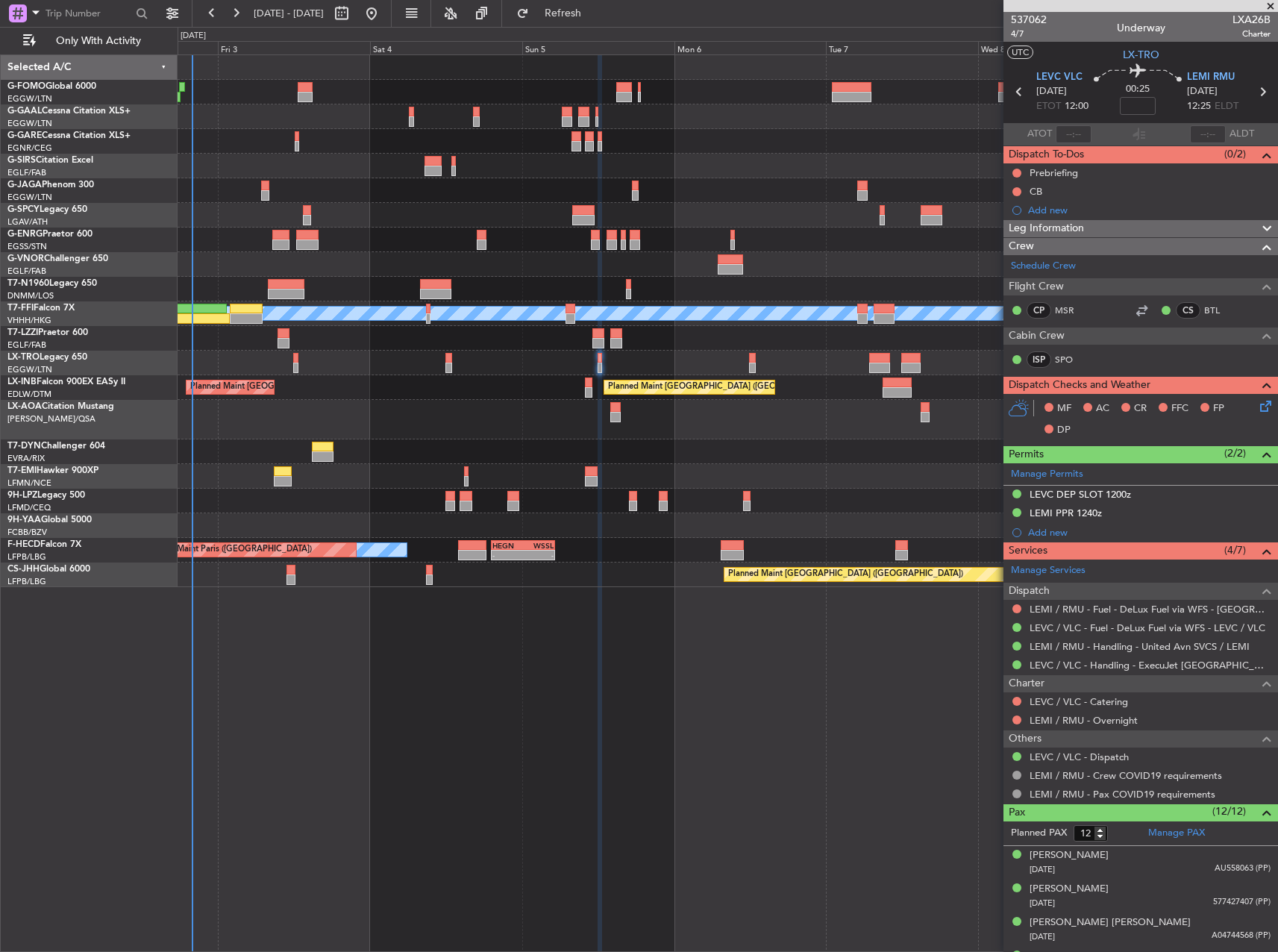
click at [516, 681] on div "Owner AOG Maint [GEOGRAPHIC_DATA] Owner Planned [GEOGRAPHIC_DATA] Planned Maint…" at bounding box center [727, 503] width 1100 height 897
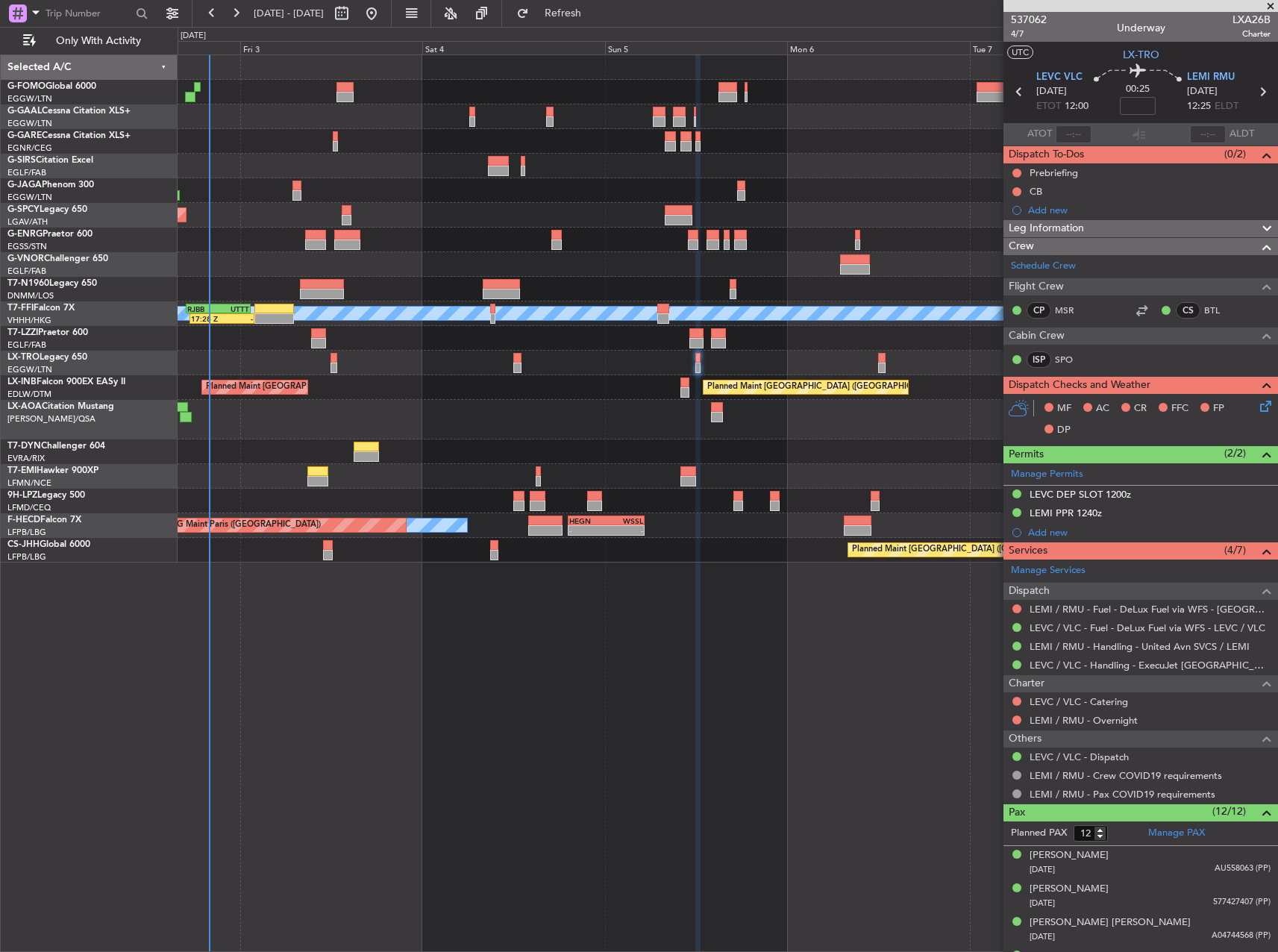
click at [545, 670] on div "AOG Maint Dusseldorf Owner Planned [GEOGRAPHIC_DATA] Planned Maint [GEOGRAPHIC_…" at bounding box center [727, 503] width 1100 height 897
